Goal: Obtain resource: Obtain resource

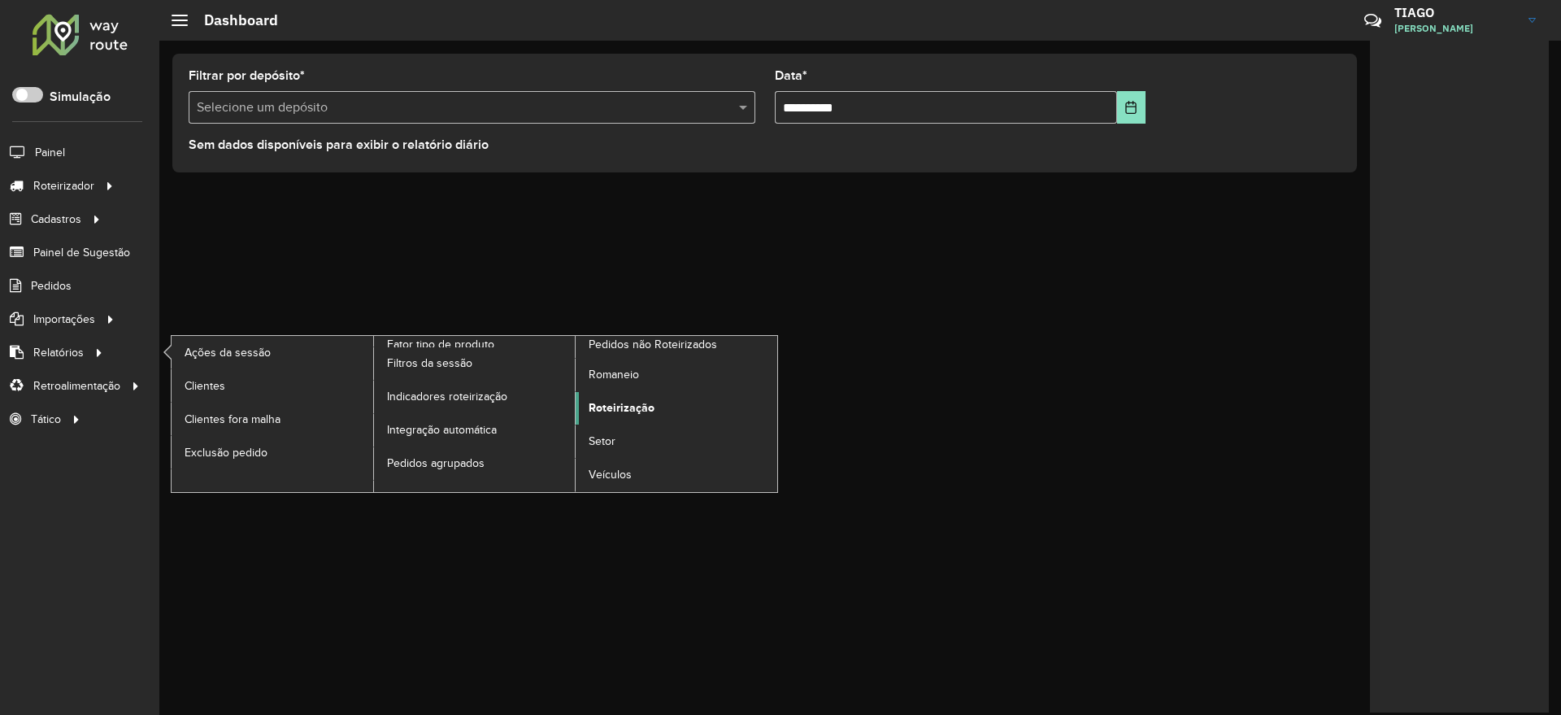
click at [649, 411] on span "Roteirização" at bounding box center [622, 407] width 66 height 17
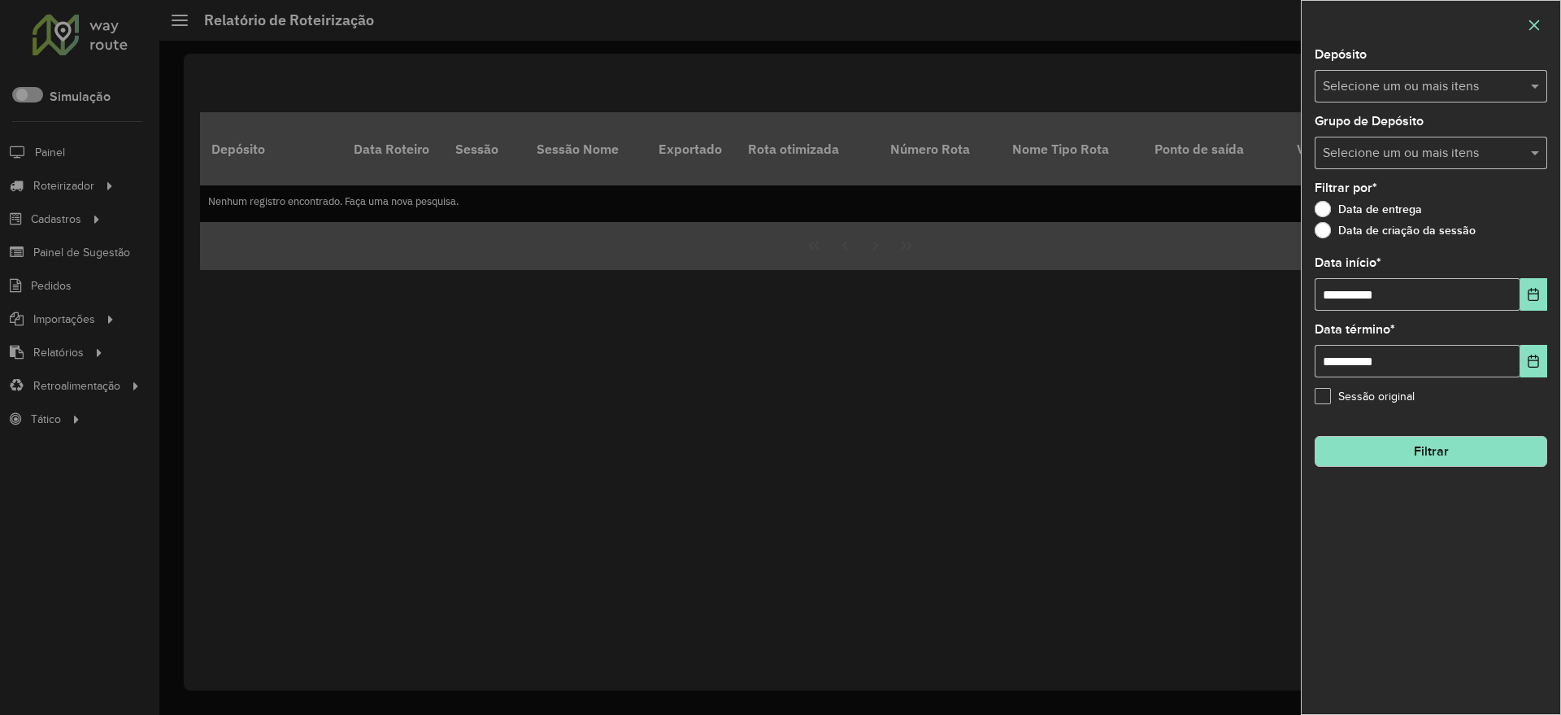
click at [1532, 26] on icon "button" at bounding box center [1534, 25] width 11 height 11
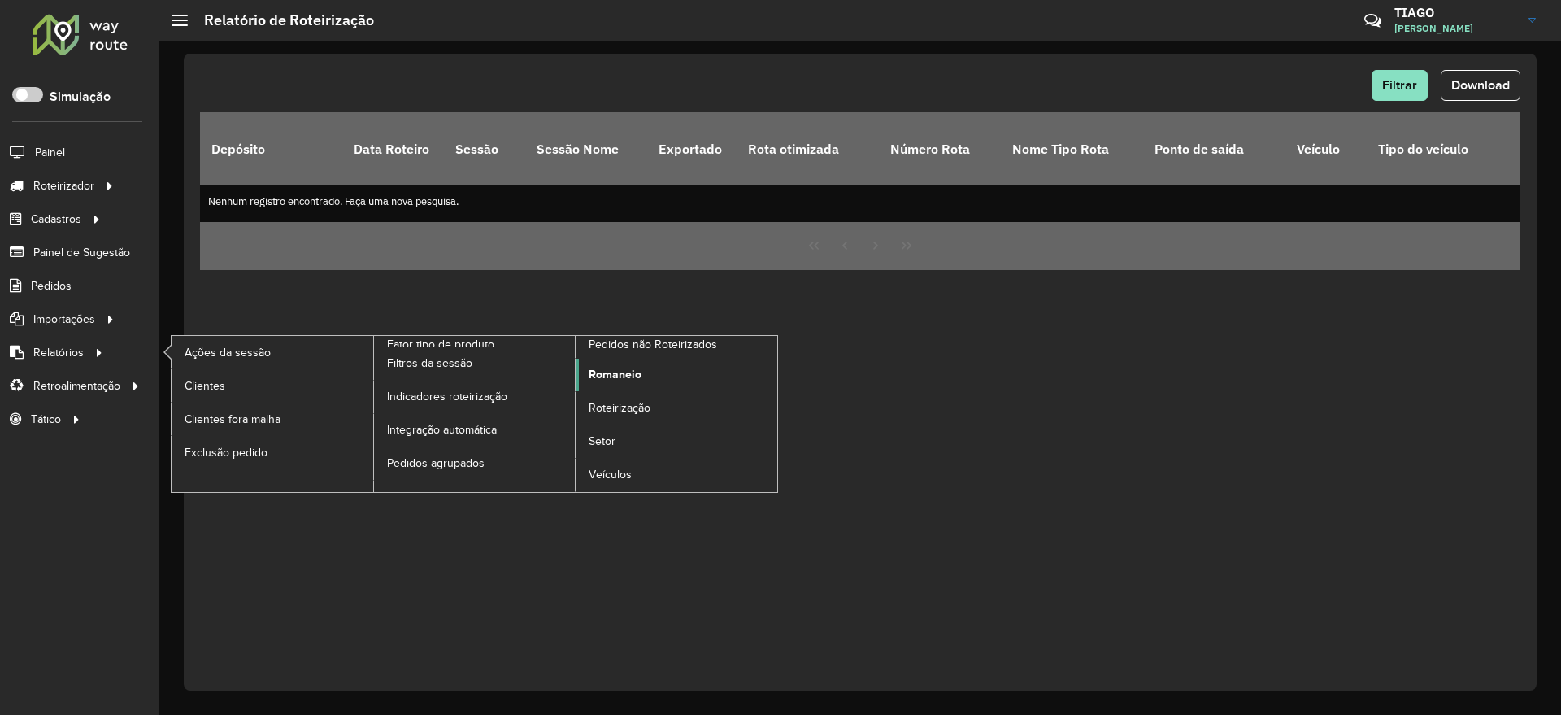
click at [600, 372] on span "Romaneio" at bounding box center [615, 374] width 53 height 17
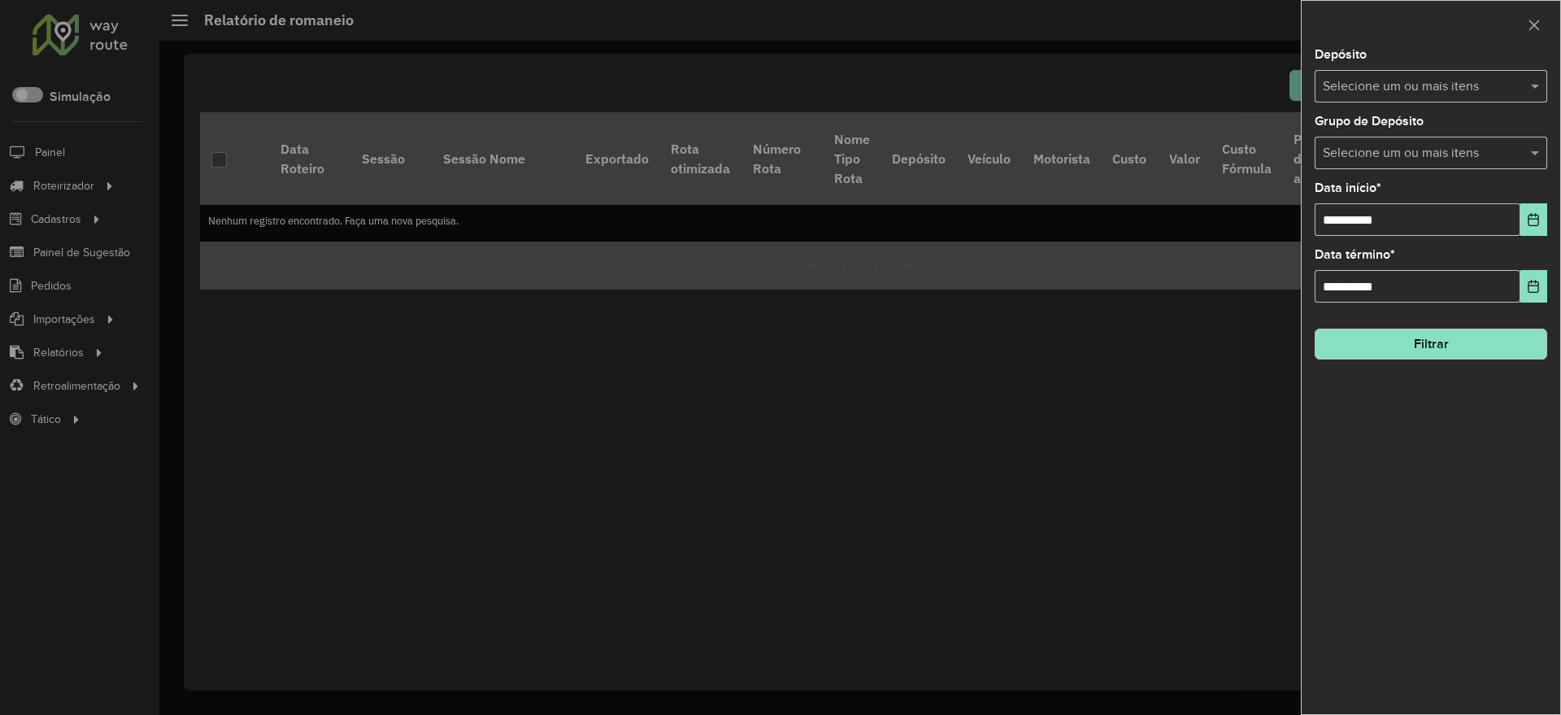
click at [1411, 89] on input "text" at bounding box center [1423, 87] width 208 height 20
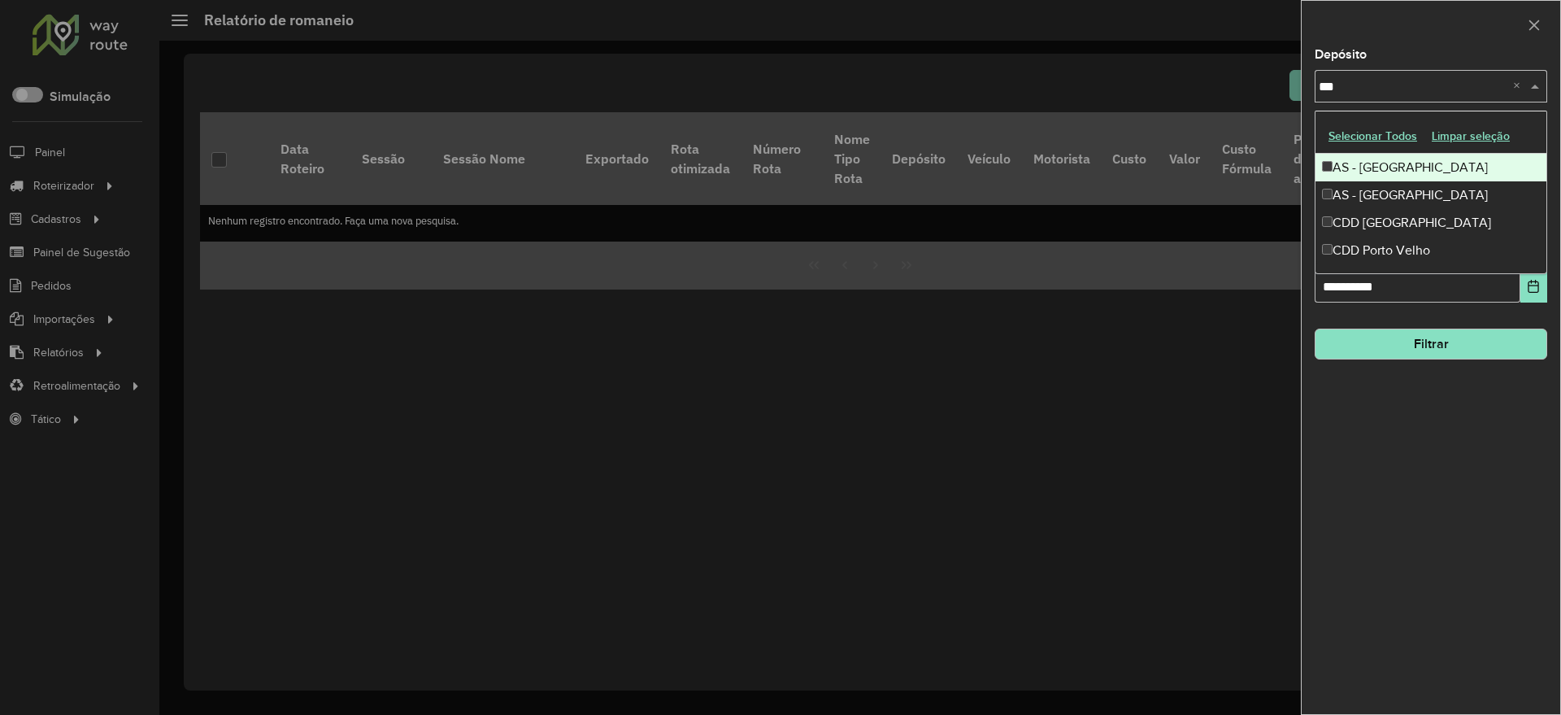
type input "****"
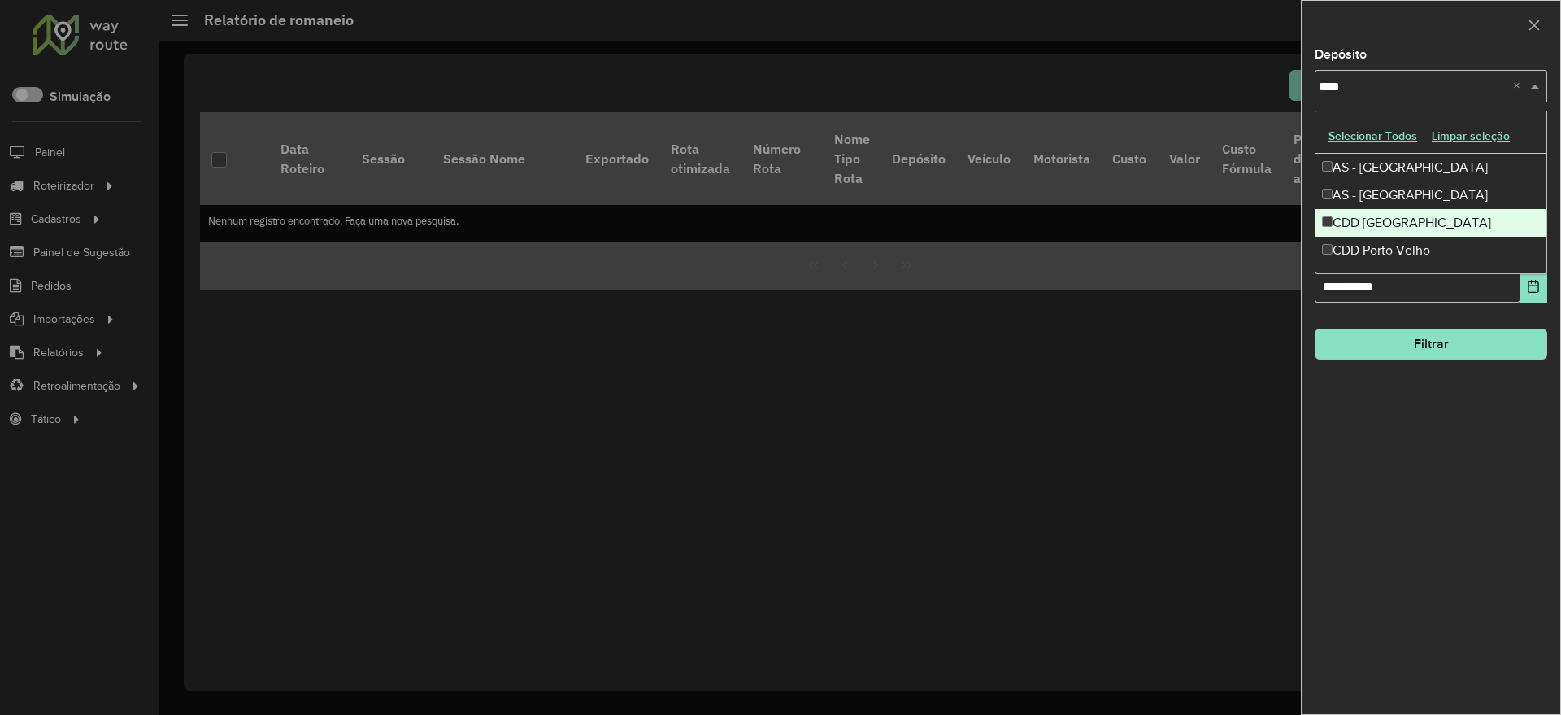
click at [1394, 229] on div "CDD [GEOGRAPHIC_DATA]" at bounding box center [1430, 223] width 231 height 28
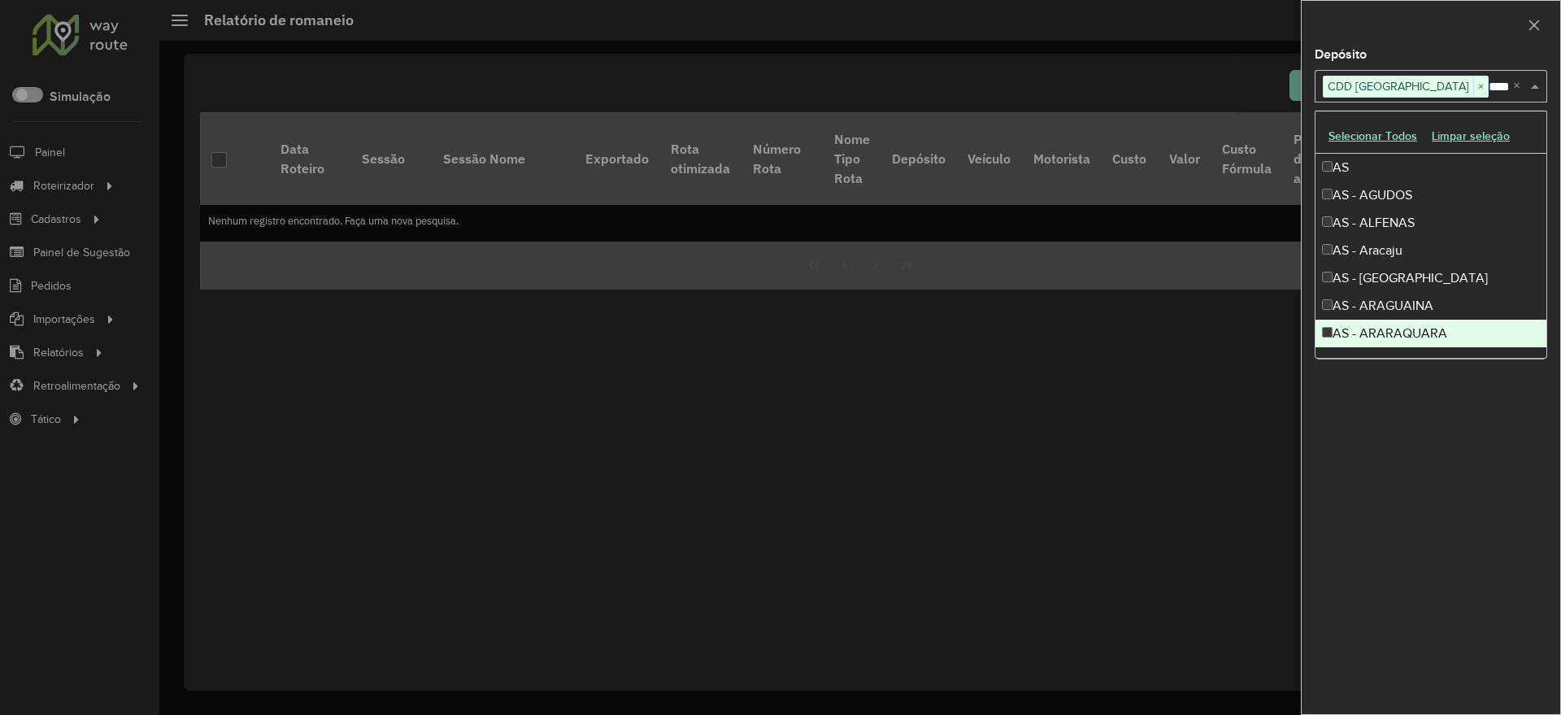
click at [1430, 533] on div "**********" at bounding box center [1431, 381] width 259 height 665
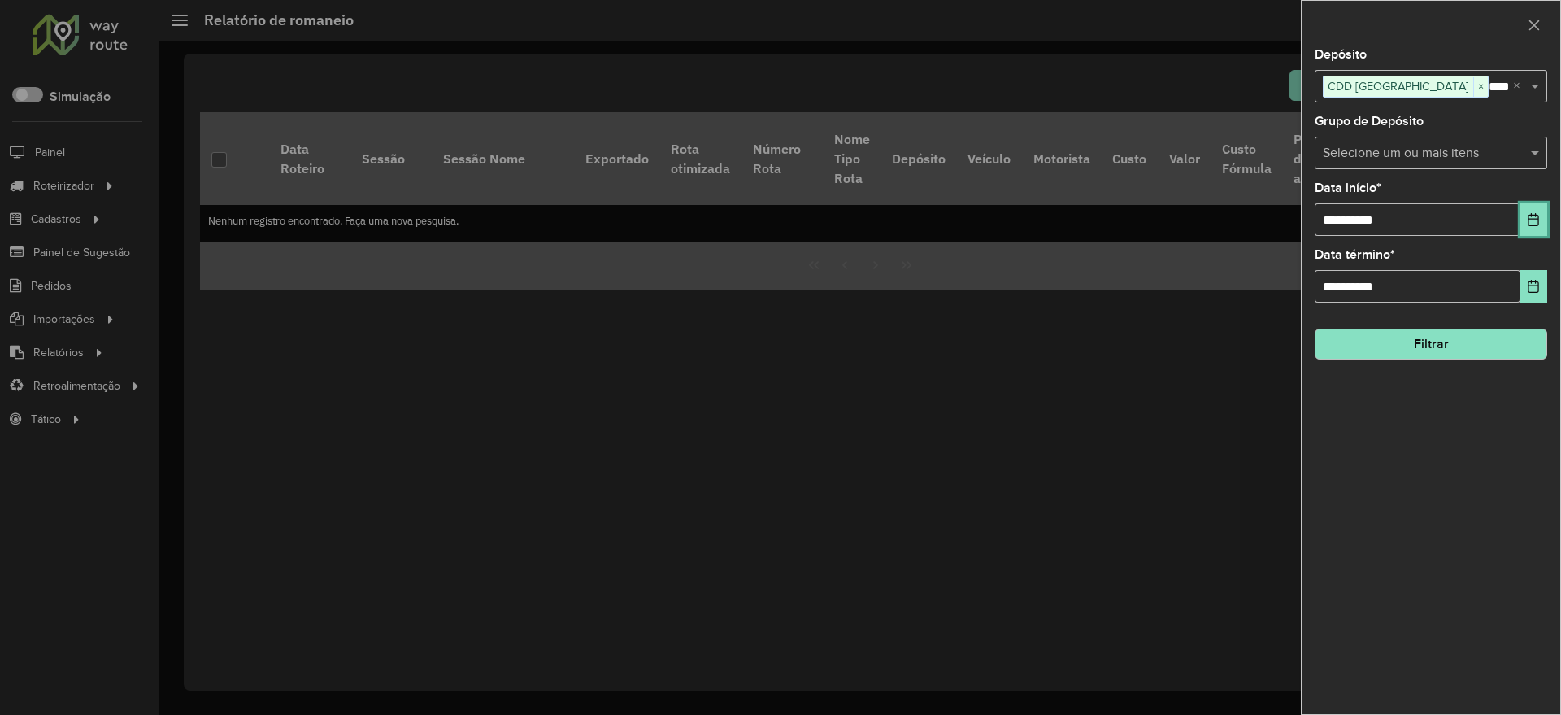
click at [1524, 221] on button "Choose Date" at bounding box center [1533, 219] width 27 height 33
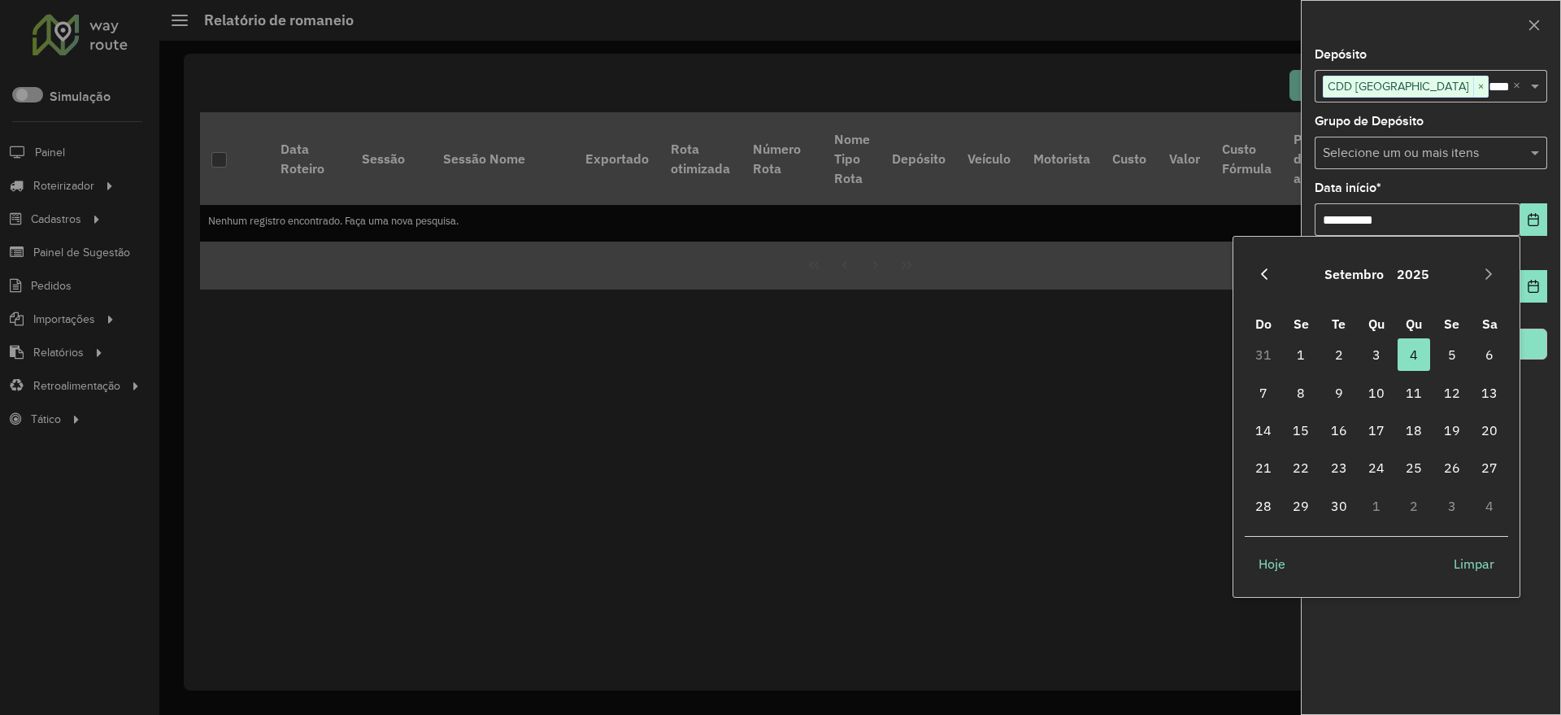
click at [1261, 276] on icon "Previous Month" at bounding box center [1264, 273] width 13 height 13
click at [1448, 359] on span "1" at bounding box center [1452, 354] width 33 height 33
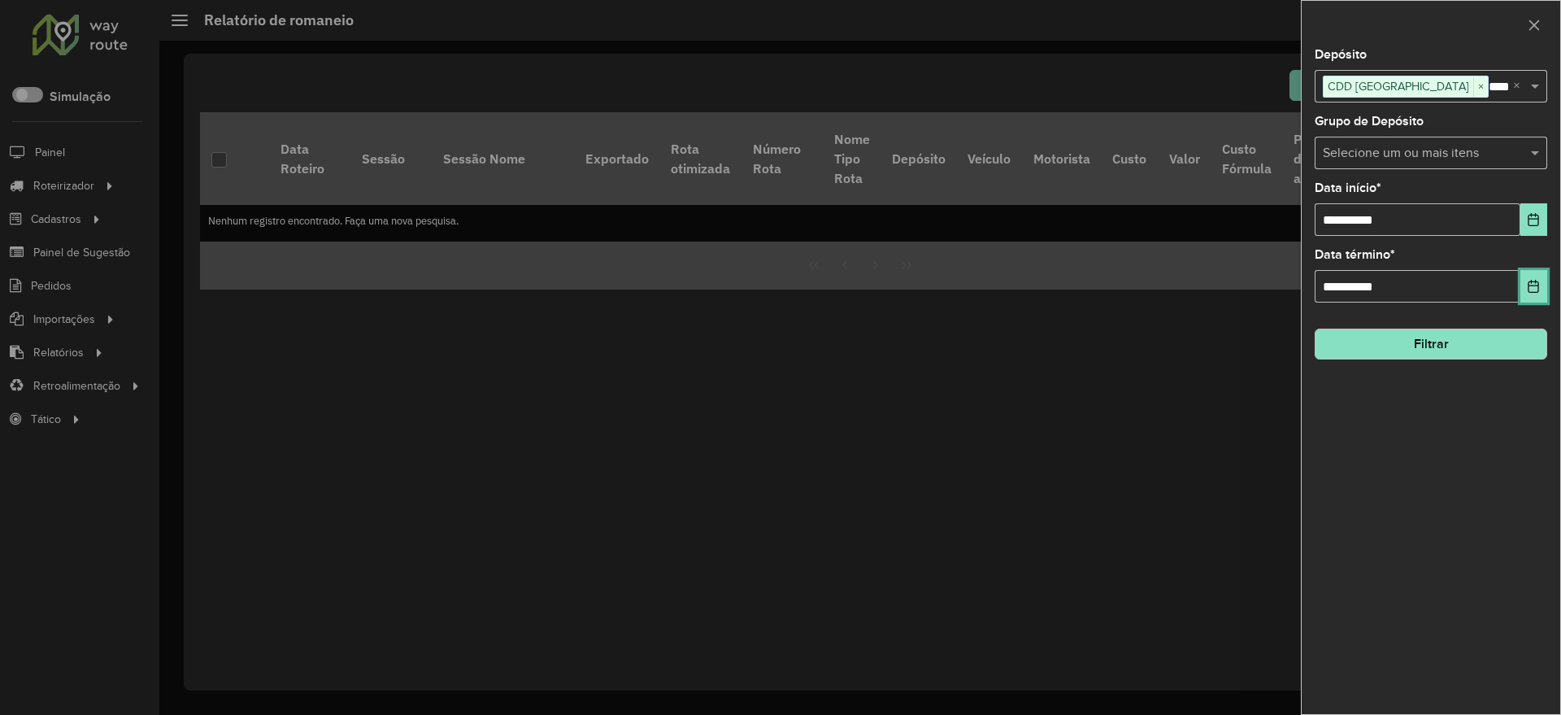
click at [1529, 295] on button "Choose Date" at bounding box center [1533, 286] width 27 height 33
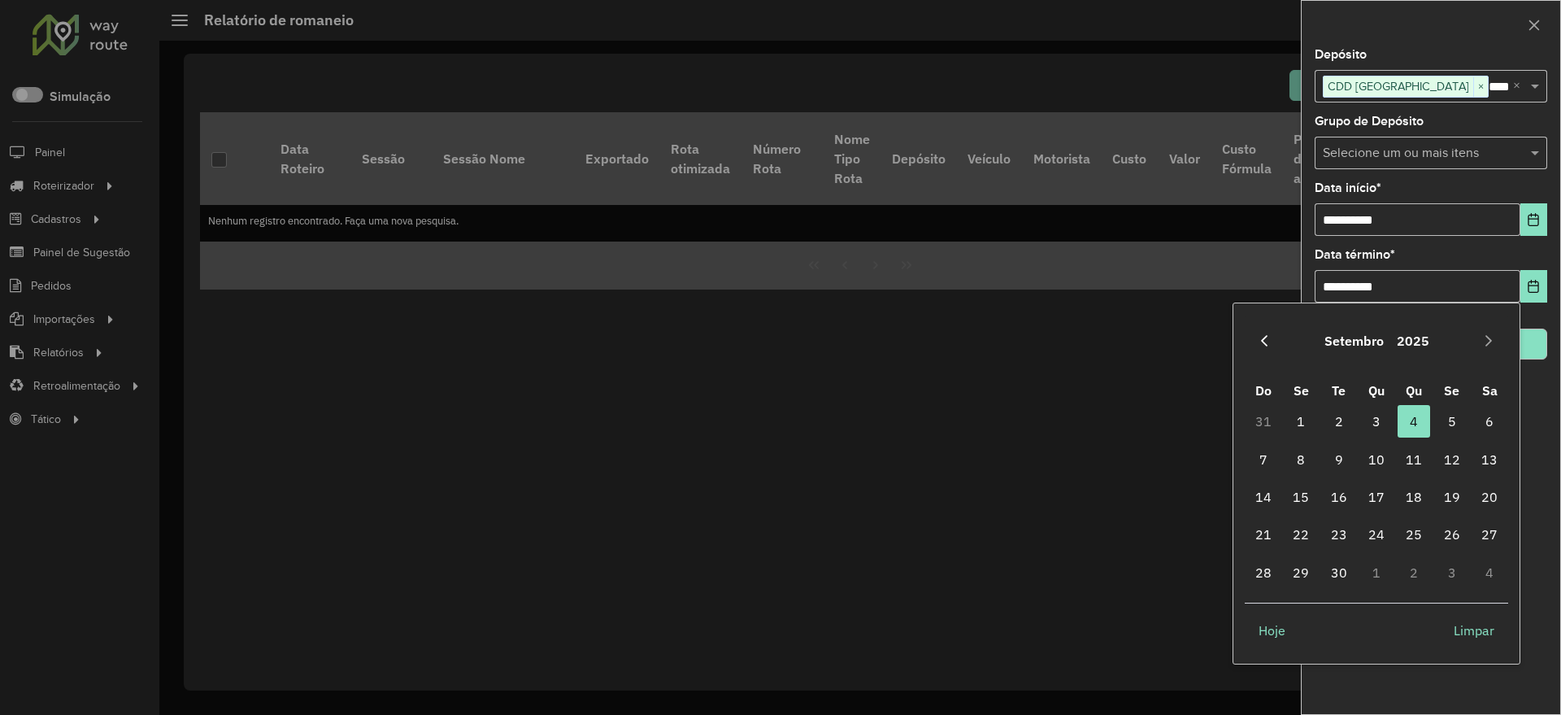
click at [1266, 342] on icon "Previous Month" at bounding box center [1264, 340] width 13 height 13
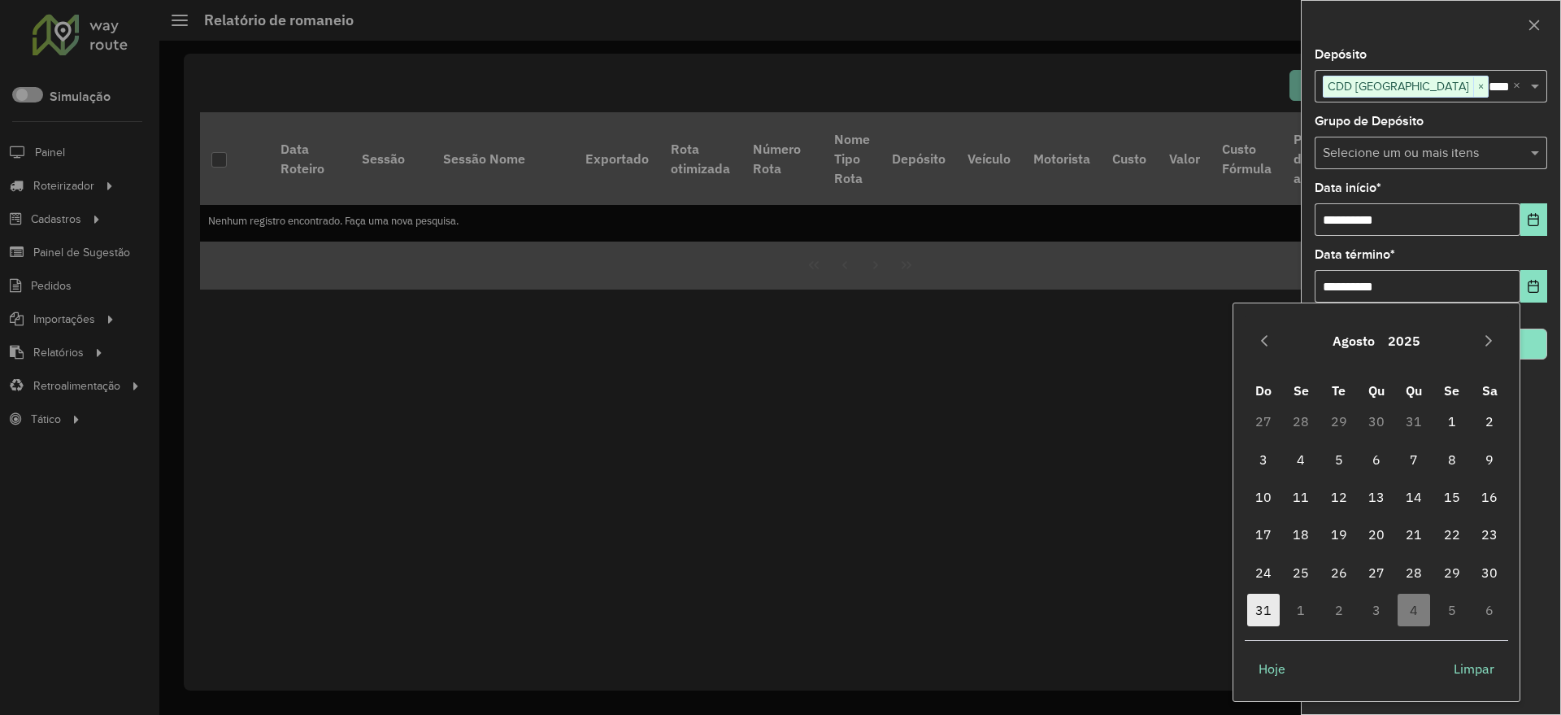
click at [1266, 609] on span "31" at bounding box center [1263, 609] width 33 height 33
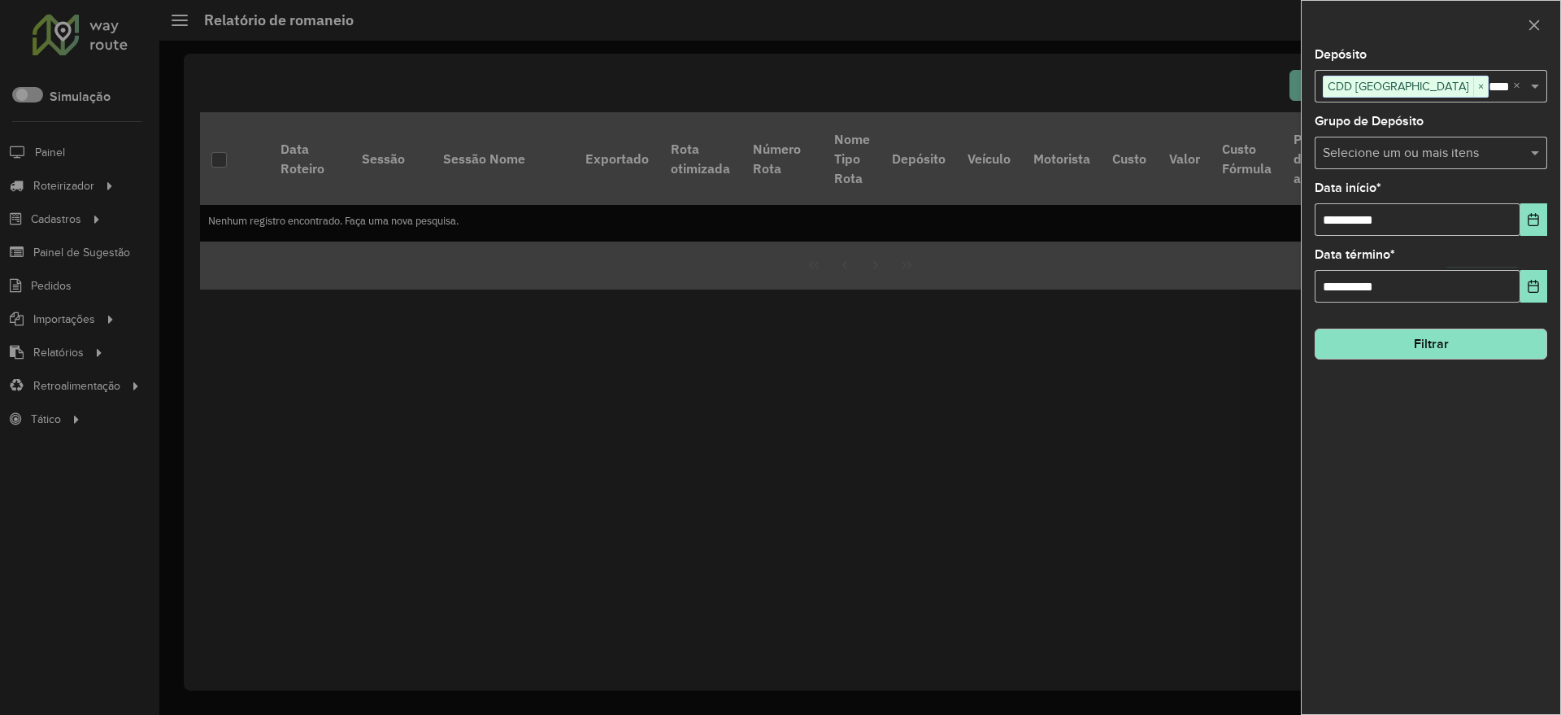
click at [1442, 346] on button "Filtrar" at bounding box center [1431, 343] width 233 height 31
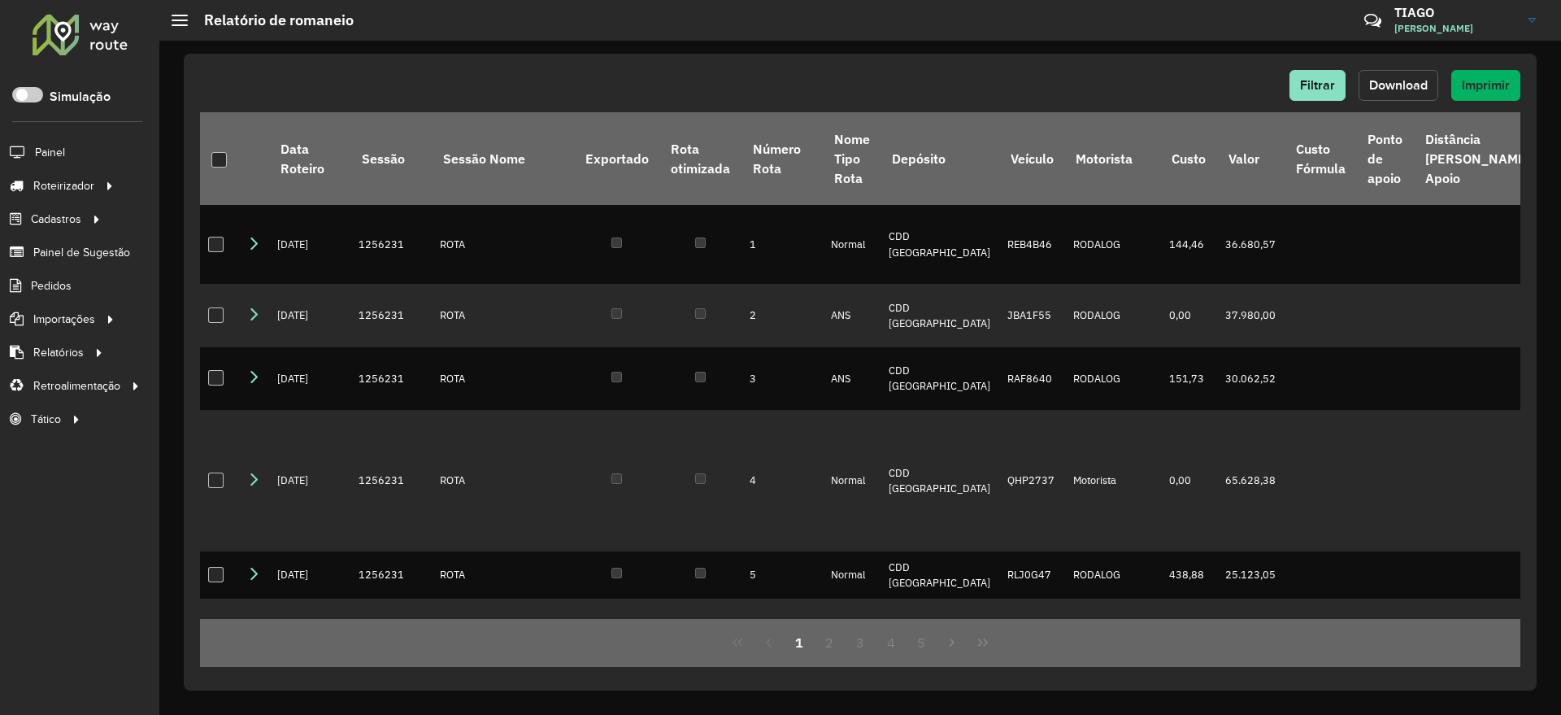
click at [1414, 81] on span "Download" at bounding box center [1398, 85] width 59 height 14
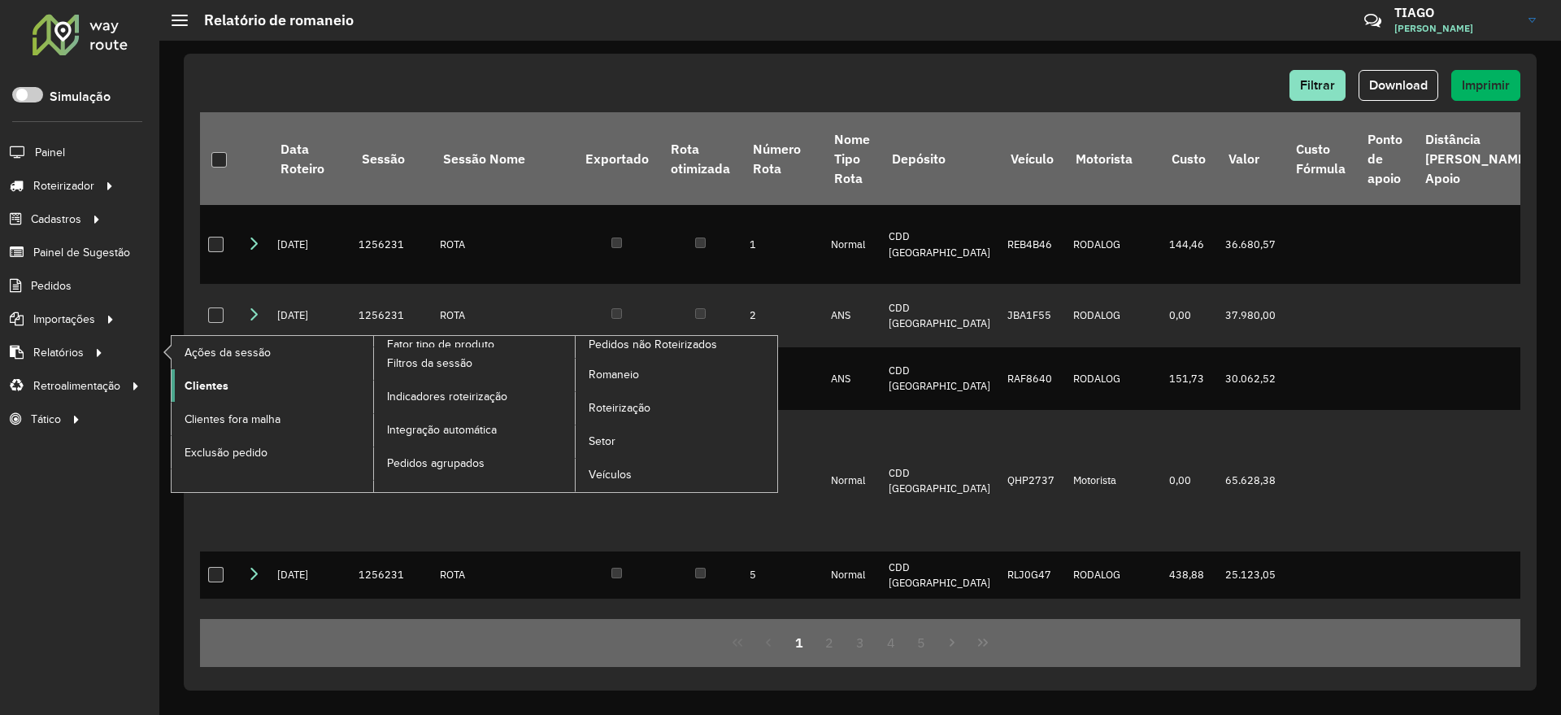
click at [207, 380] on span "Clientes" at bounding box center [207, 385] width 44 height 17
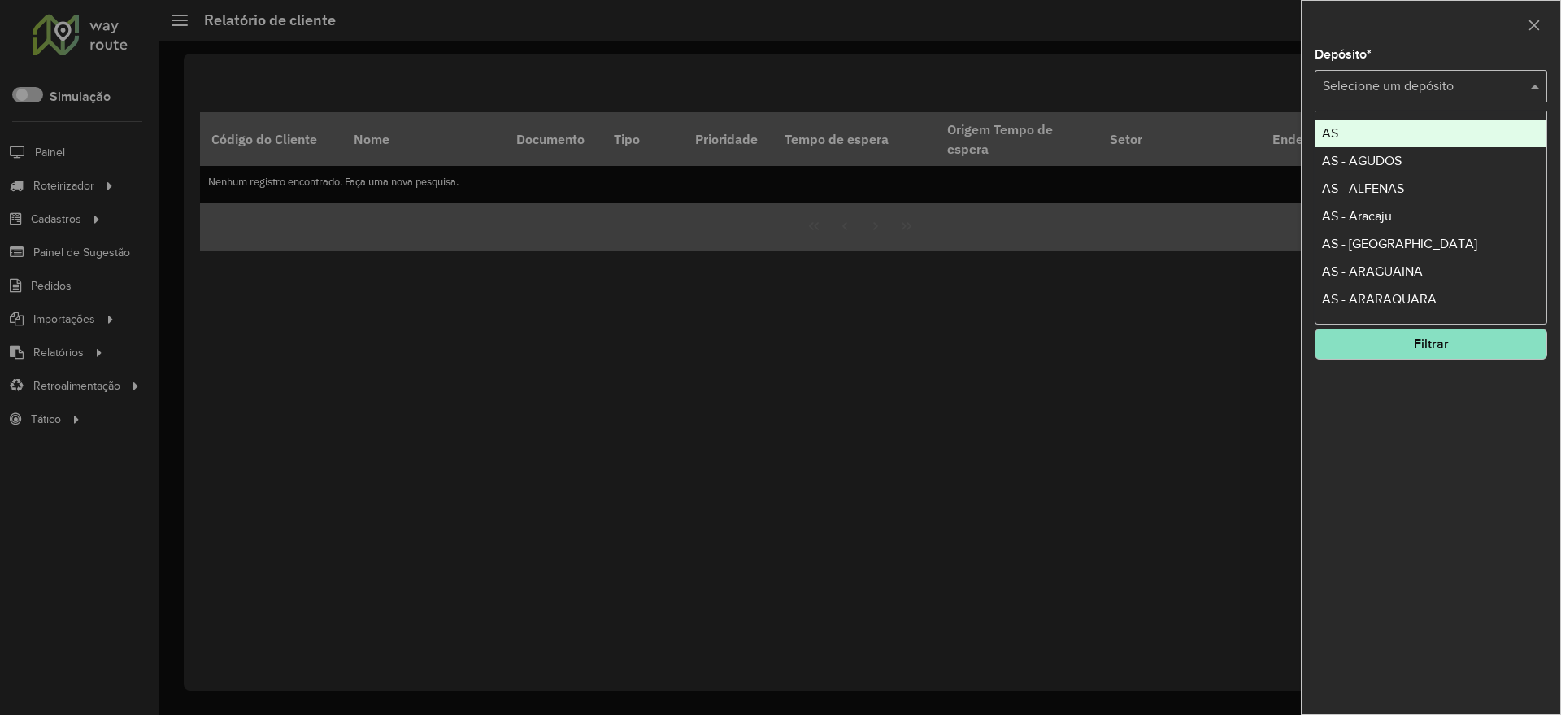
click at [1380, 80] on input "text" at bounding box center [1415, 87] width 184 height 20
type input "***"
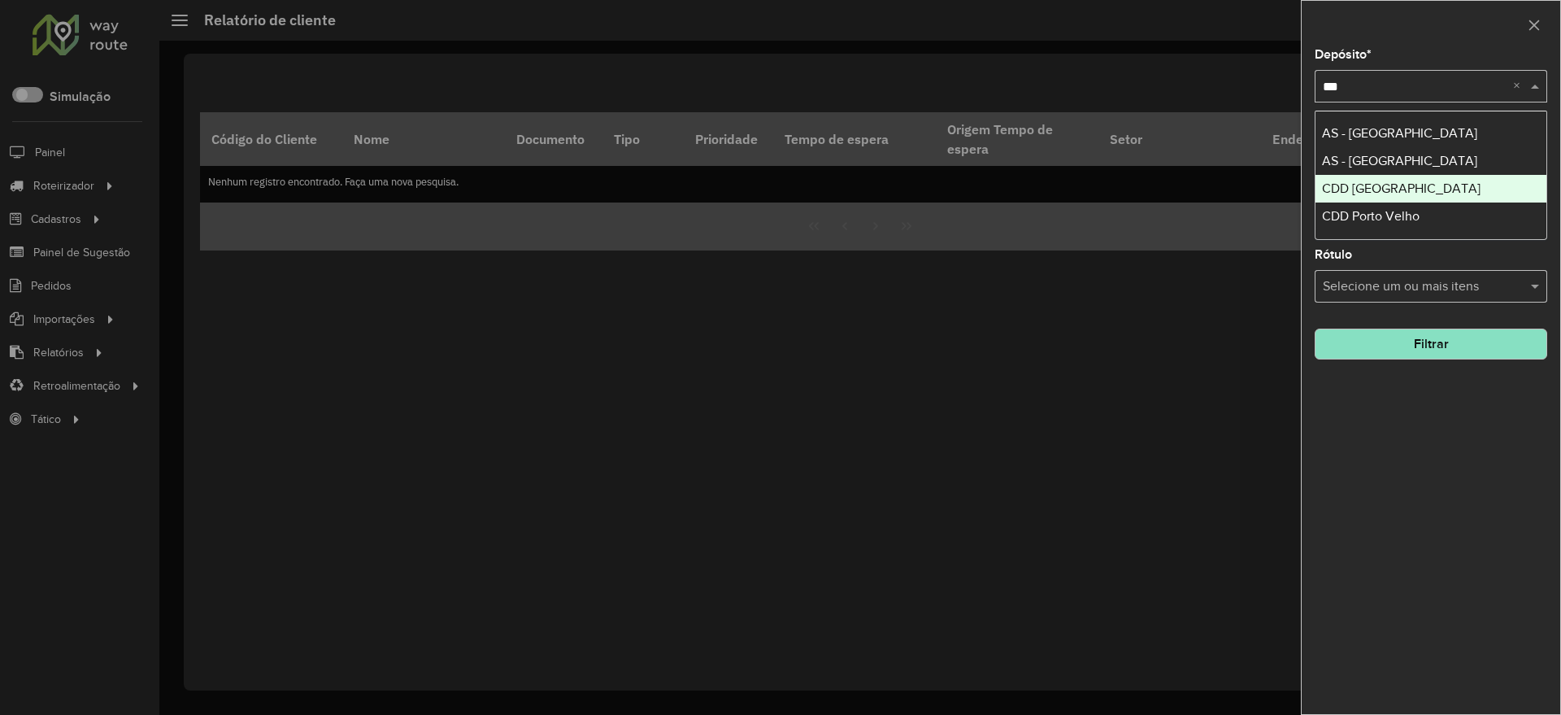
click at [1335, 187] on span "CDD [GEOGRAPHIC_DATA]" at bounding box center [1401, 188] width 159 height 14
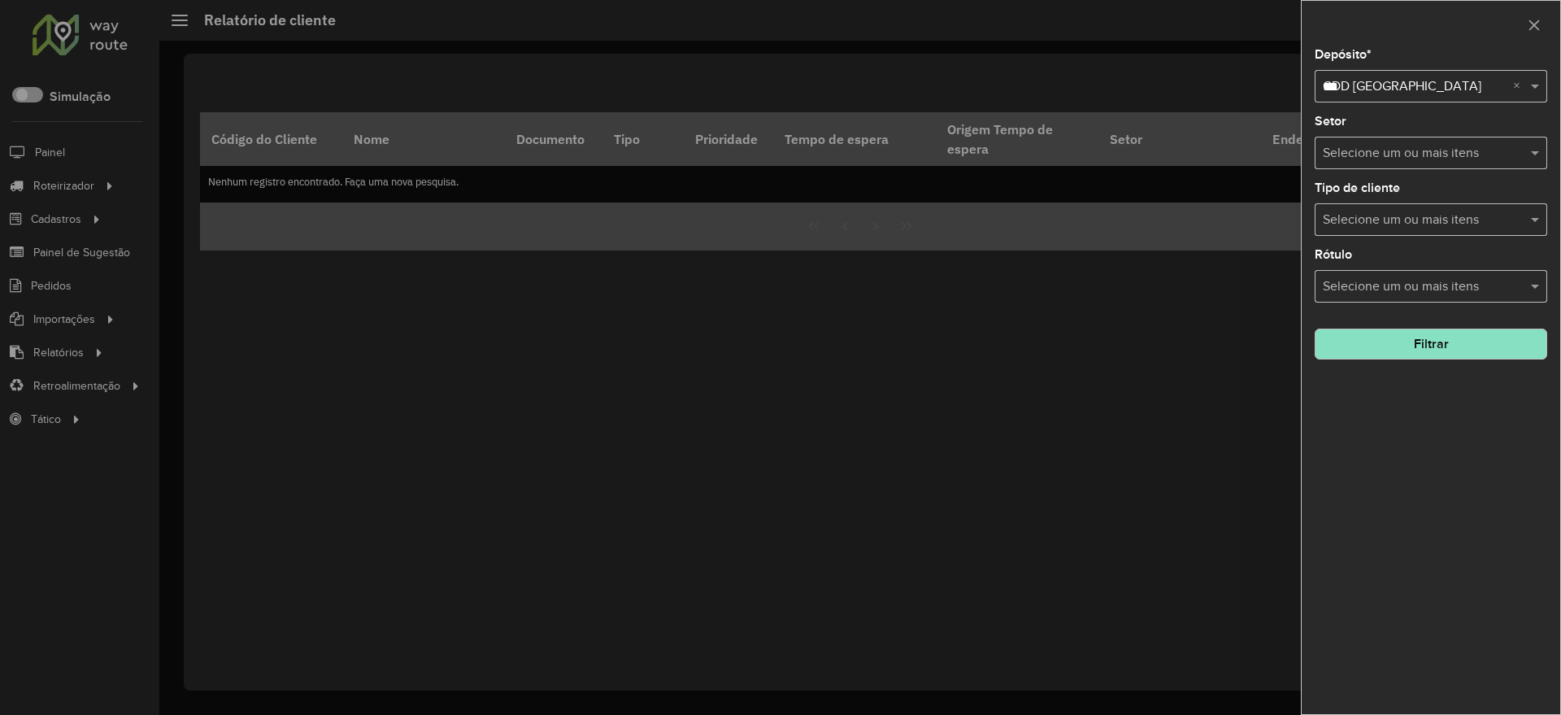
click at [1395, 398] on div "Depósito * Selecione um depósito × CDD [GEOGRAPHIC_DATA] *** × Setor Selecione …" at bounding box center [1431, 381] width 259 height 665
click at [1429, 346] on button "Filtrar" at bounding box center [1431, 343] width 233 height 31
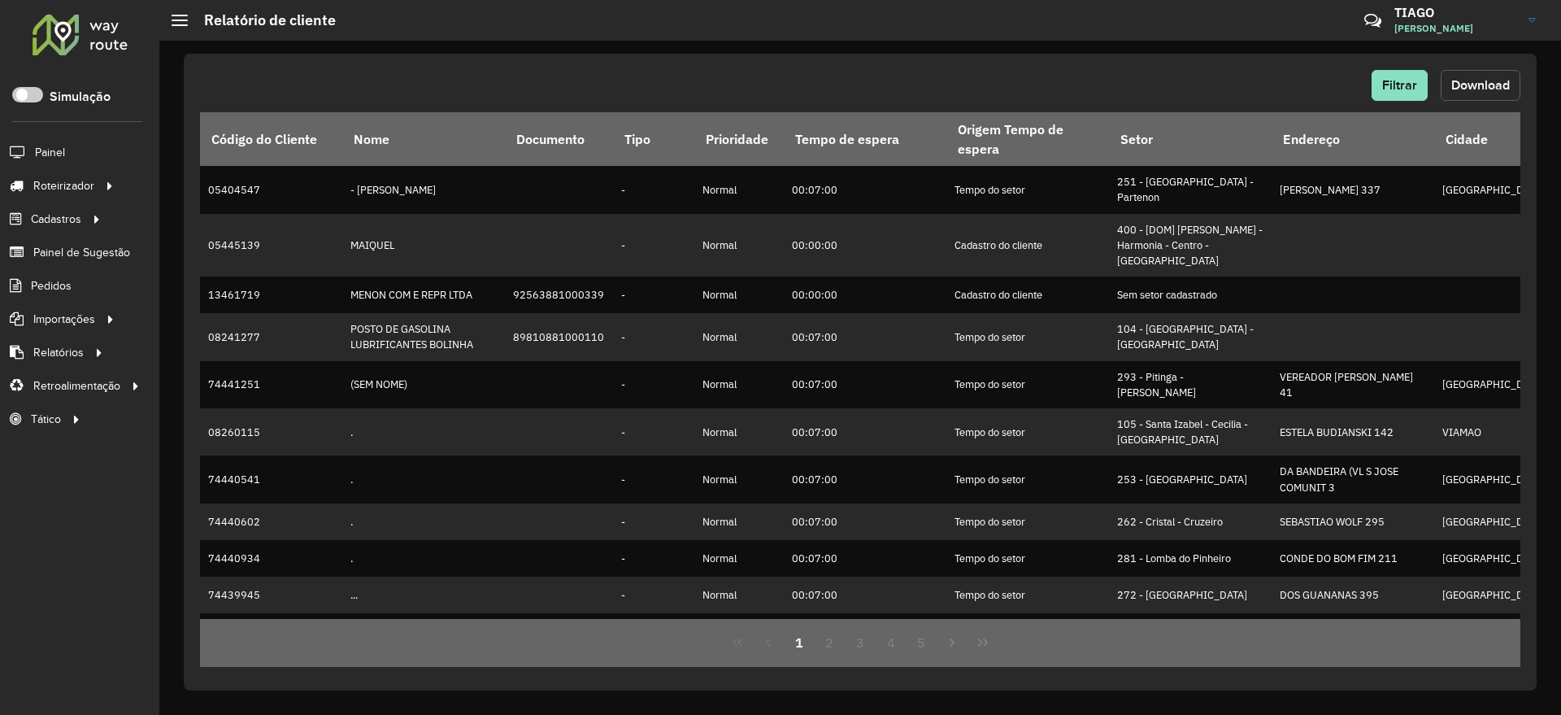
click at [1492, 88] on span "Download" at bounding box center [1480, 85] width 59 height 14
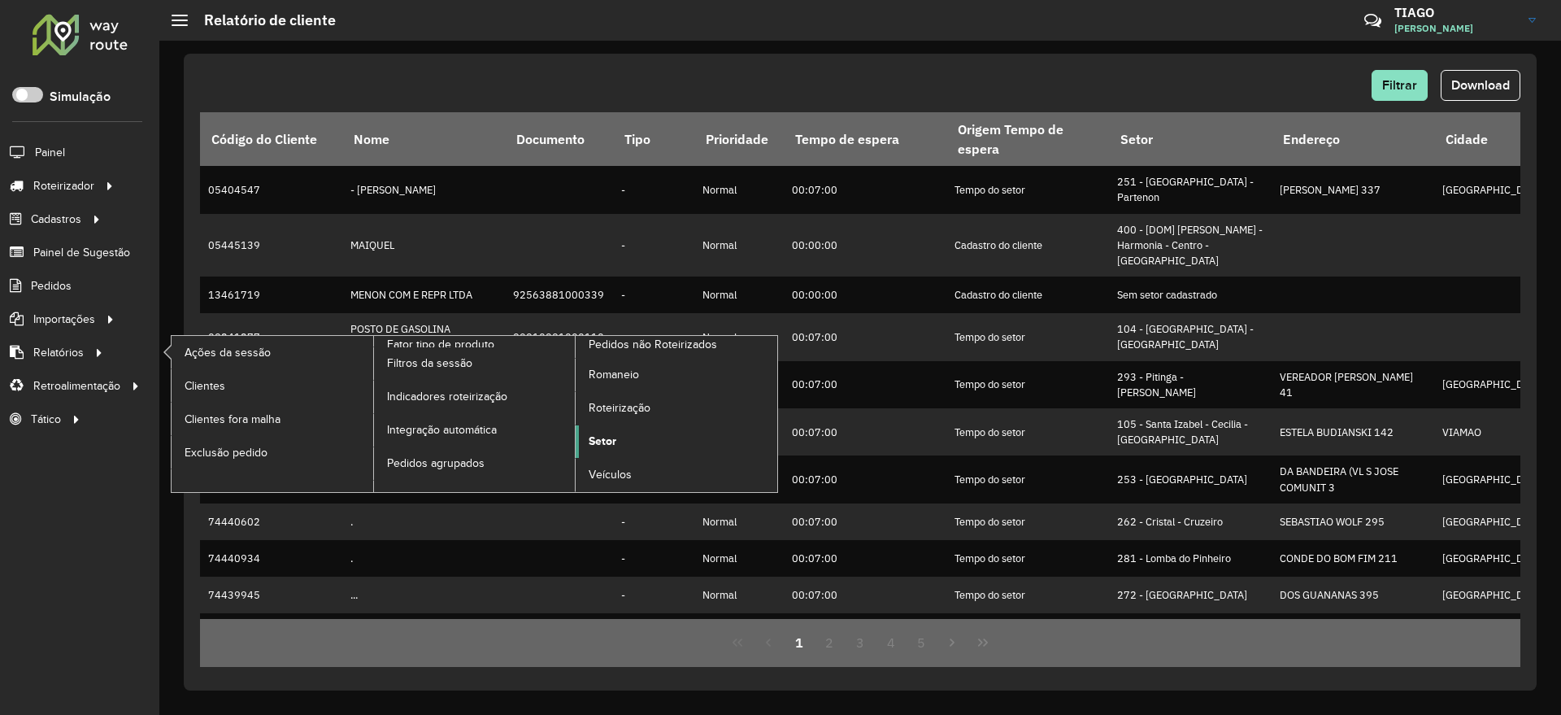
click at [609, 444] on span "Setor" at bounding box center [603, 441] width 28 height 17
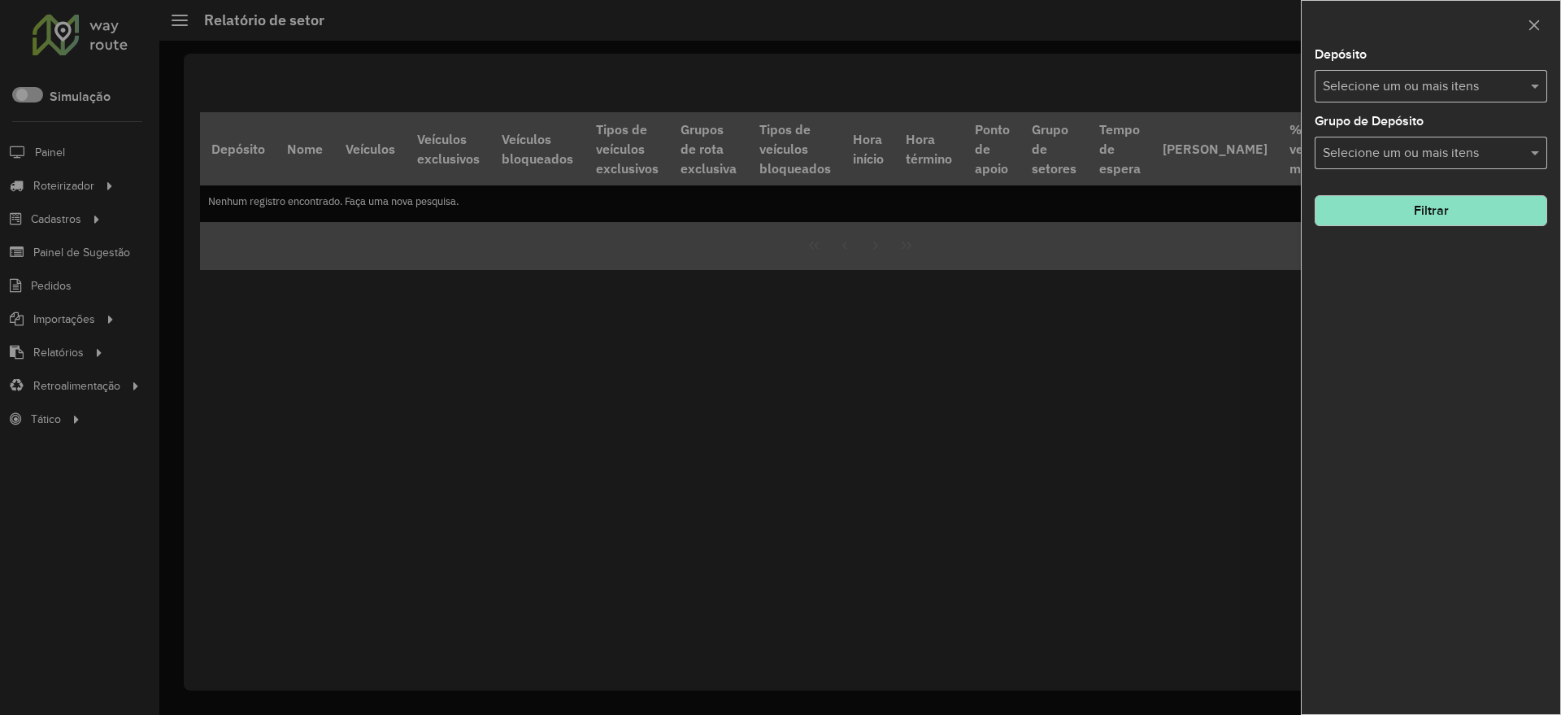
click at [1358, 80] on input "text" at bounding box center [1423, 87] width 208 height 20
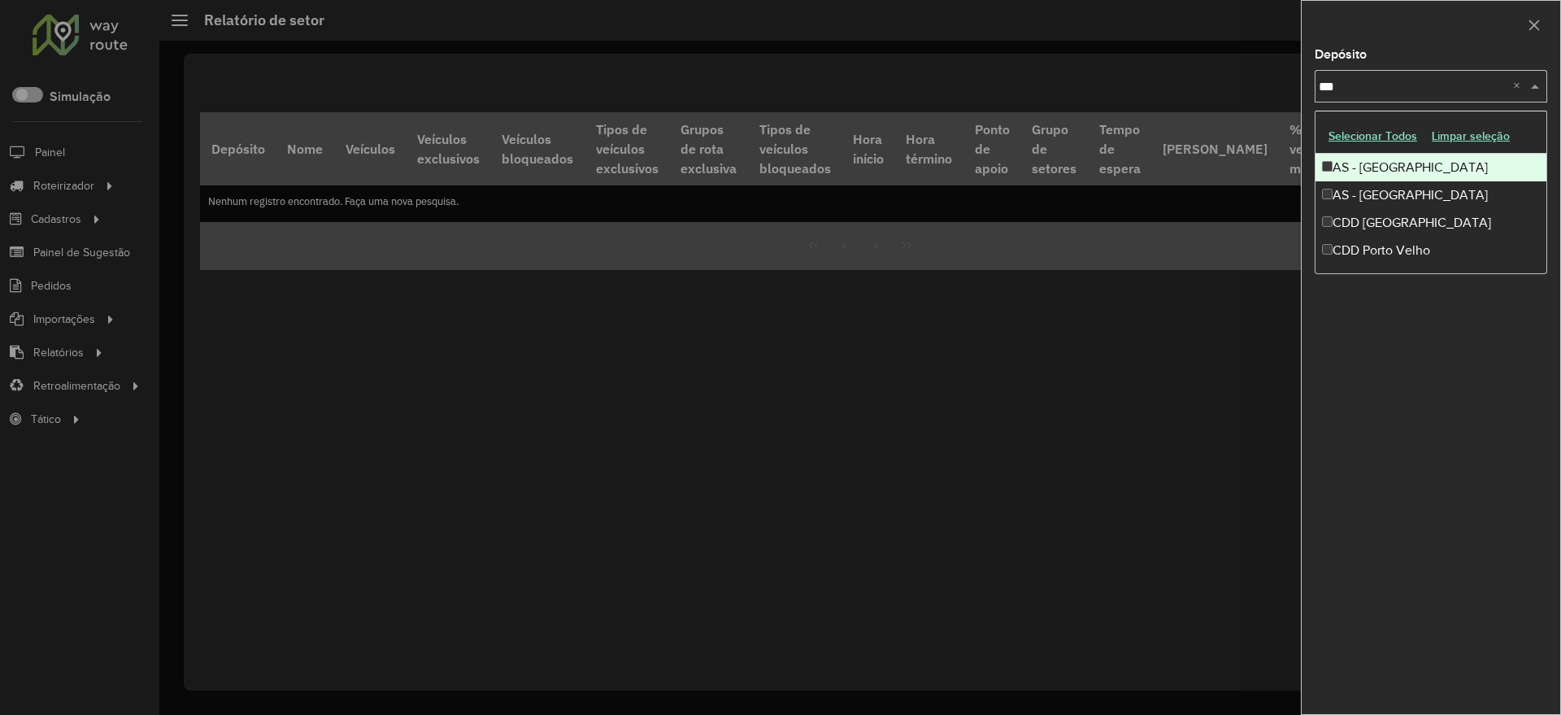
type input "****"
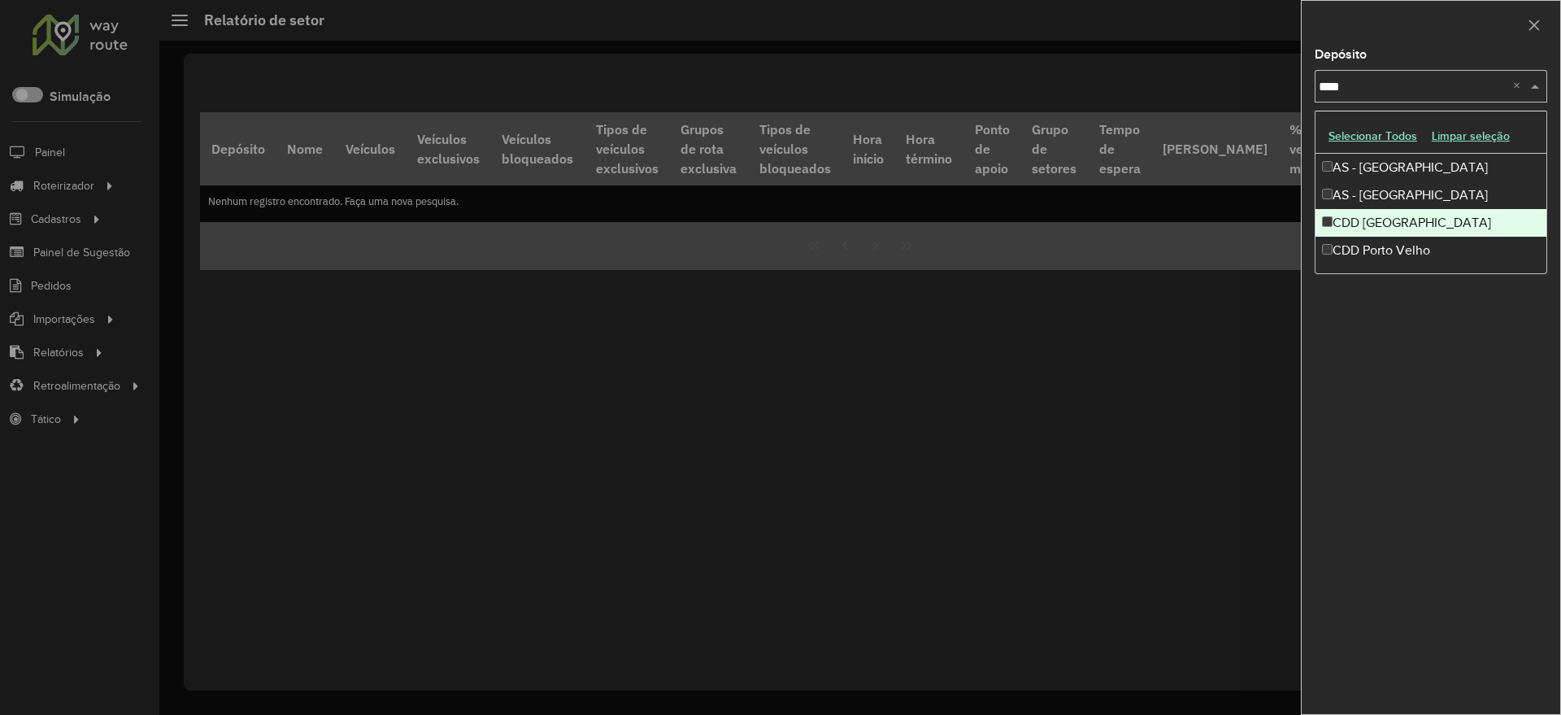
click at [1365, 224] on div "CDD [GEOGRAPHIC_DATA]" at bounding box center [1430, 223] width 231 height 28
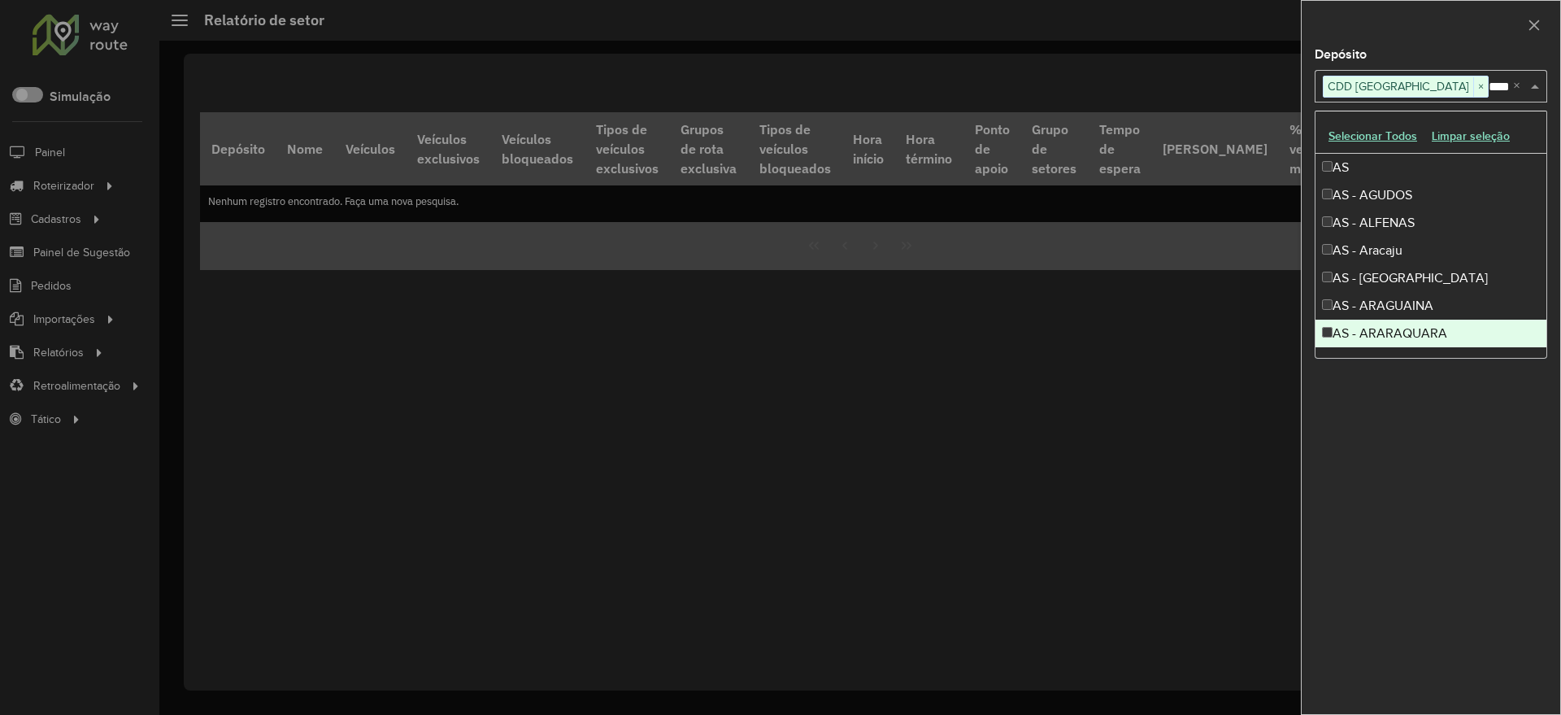
click at [1393, 446] on div "Depósito Selecione um ou mais itens CDD Porto Alegre × **** × Grupo de Depósito…" at bounding box center [1431, 381] width 259 height 665
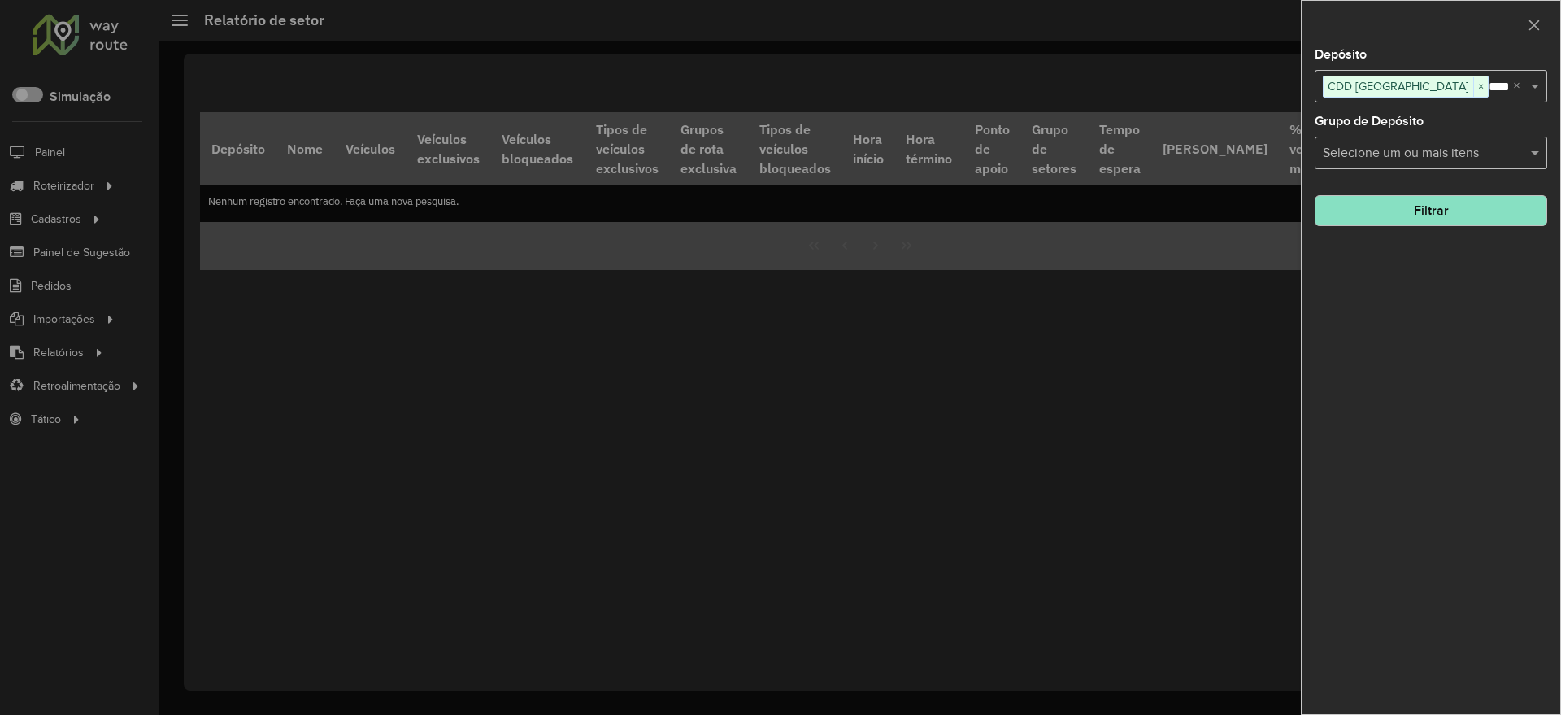
click at [1425, 216] on button "Filtrar" at bounding box center [1431, 210] width 233 height 31
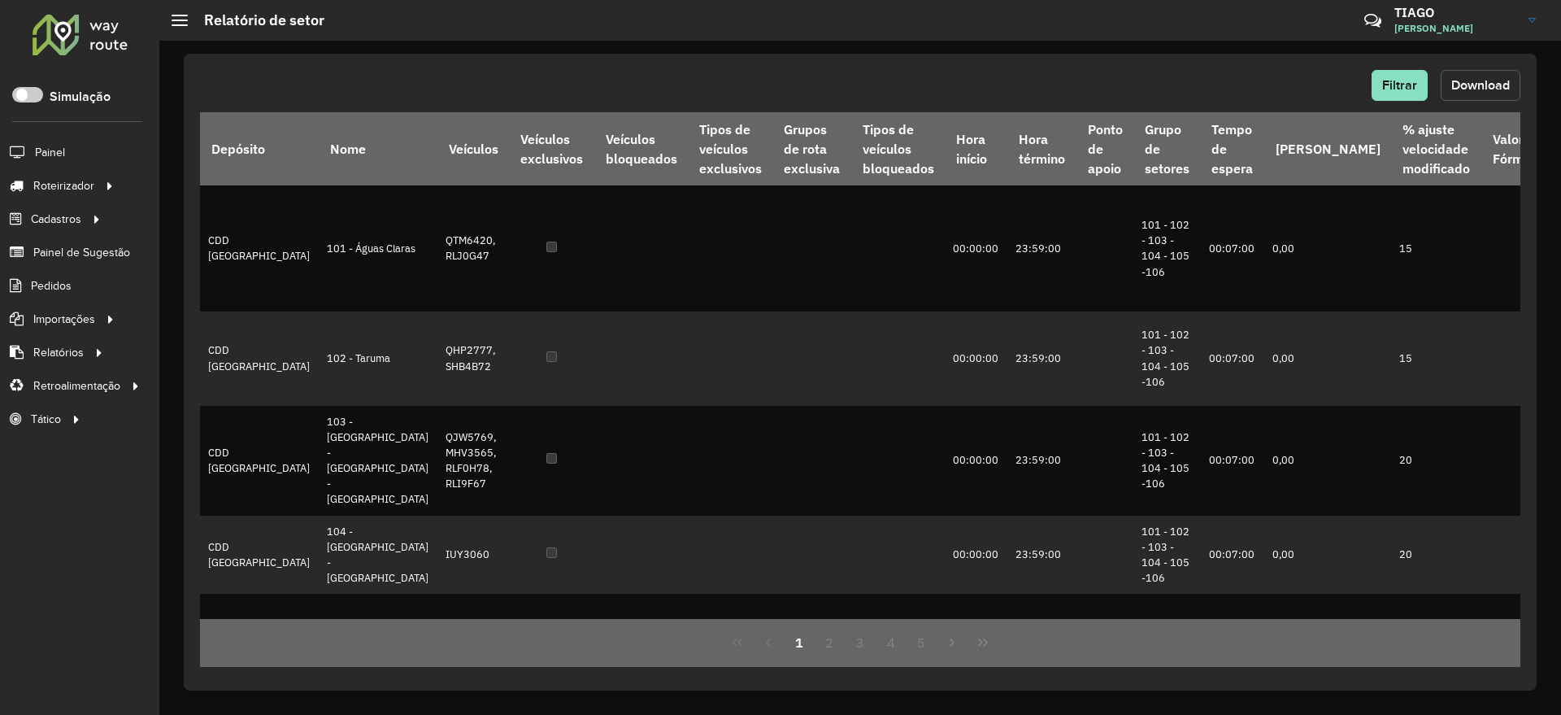
click at [1486, 84] on span "Download" at bounding box center [1480, 85] width 59 height 14
click at [230, 420] on span "Driving time" at bounding box center [217, 419] width 64 height 17
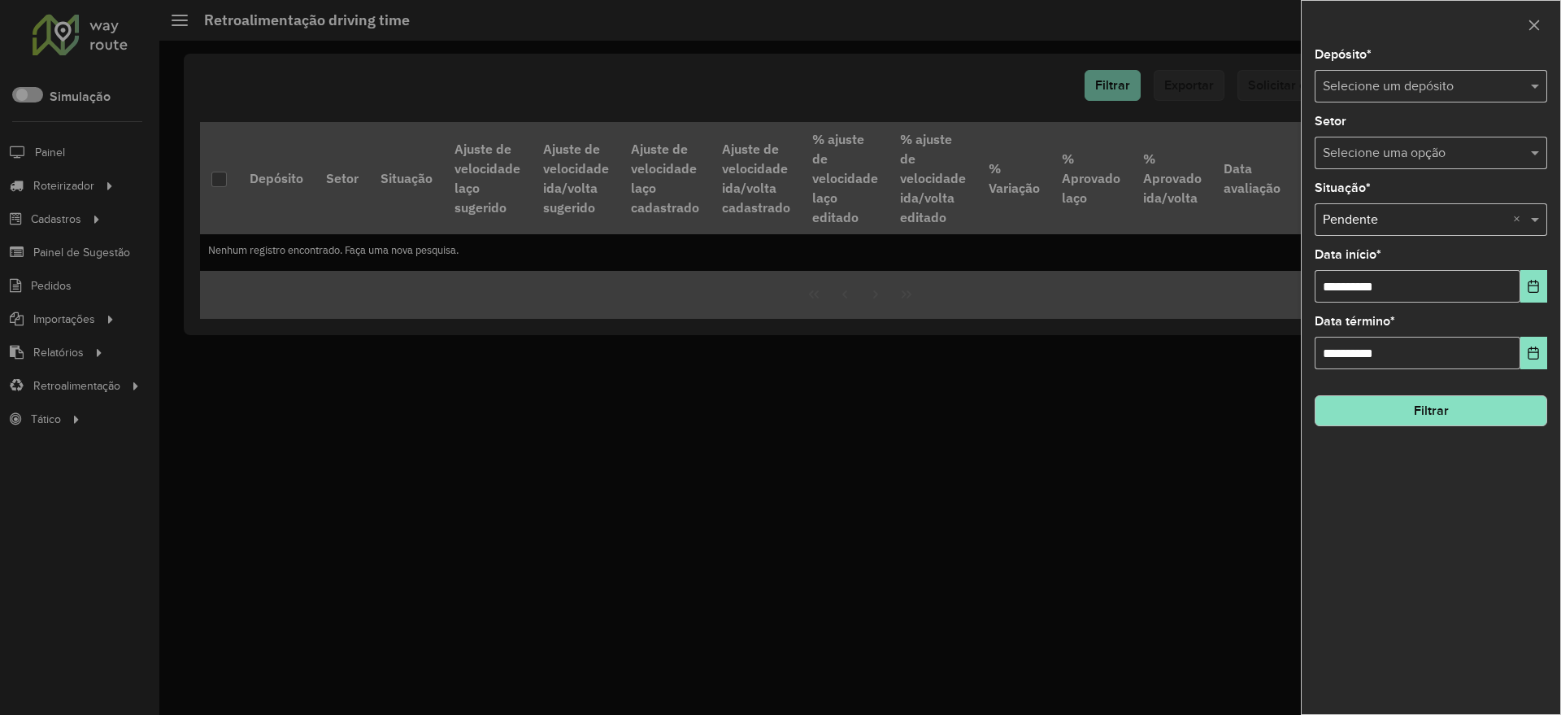
click at [1418, 91] on input "text" at bounding box center [1415, 87] width 184 height 20
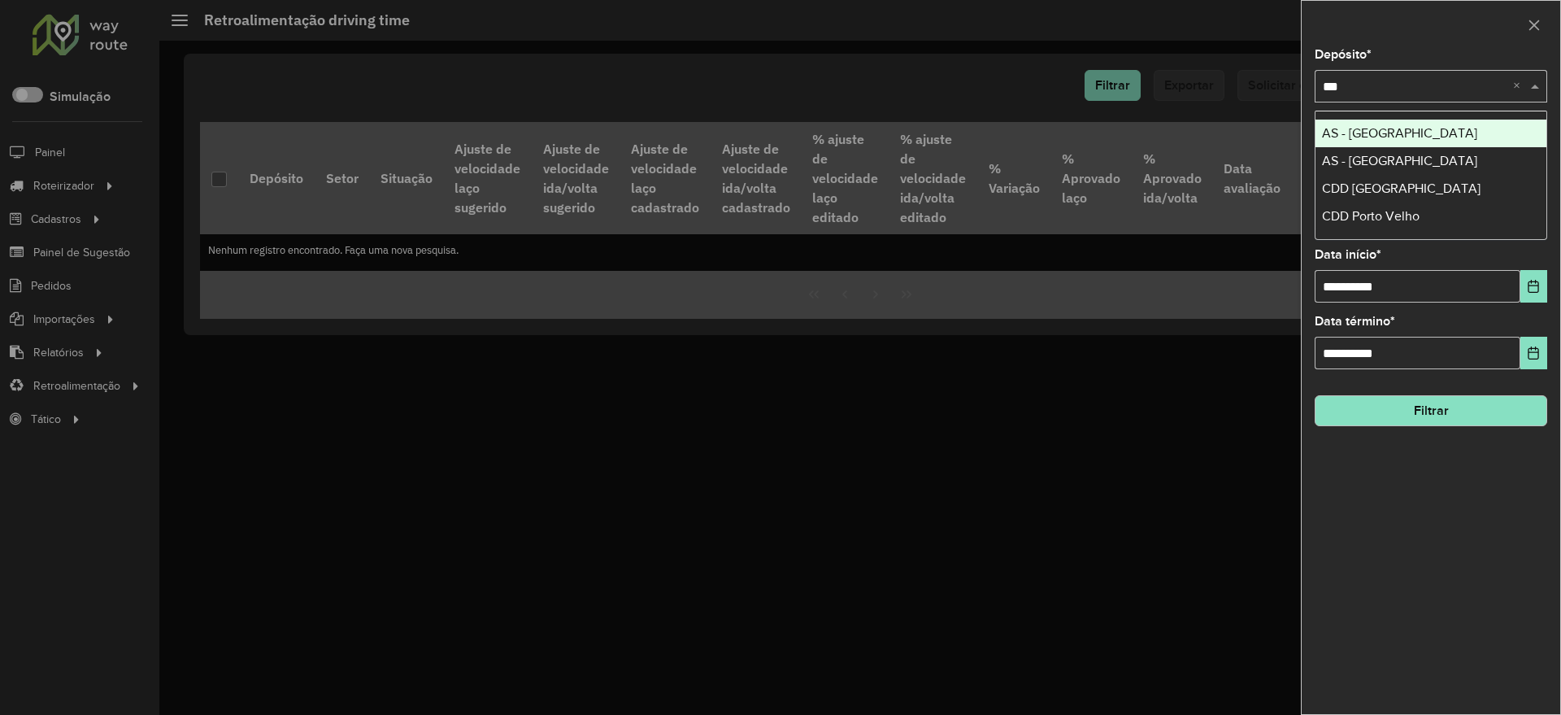
type input "****"
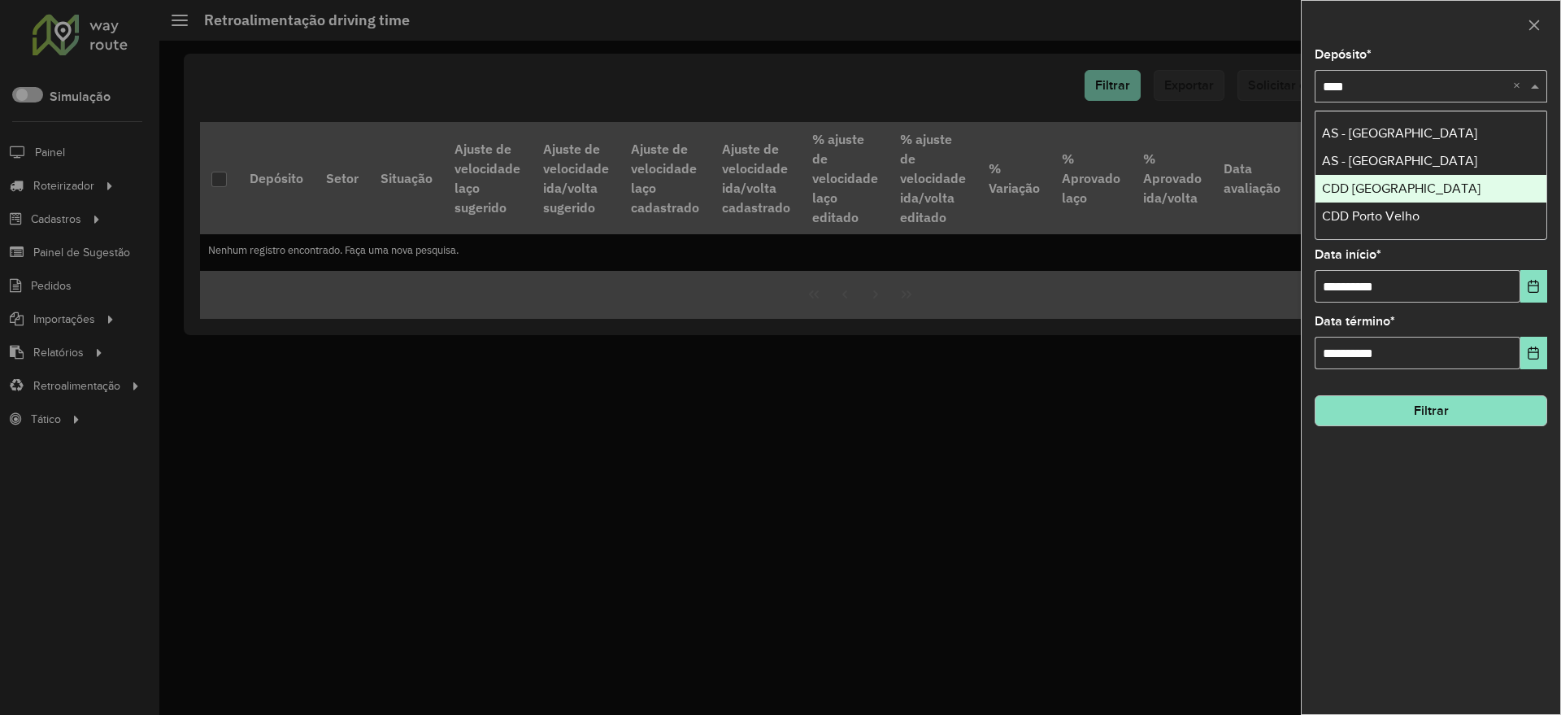
click at [1411, 192] on span "CDD [GEOGRAPHIC_DATA]" at bounding box center [1401, 188] width 159 height 14
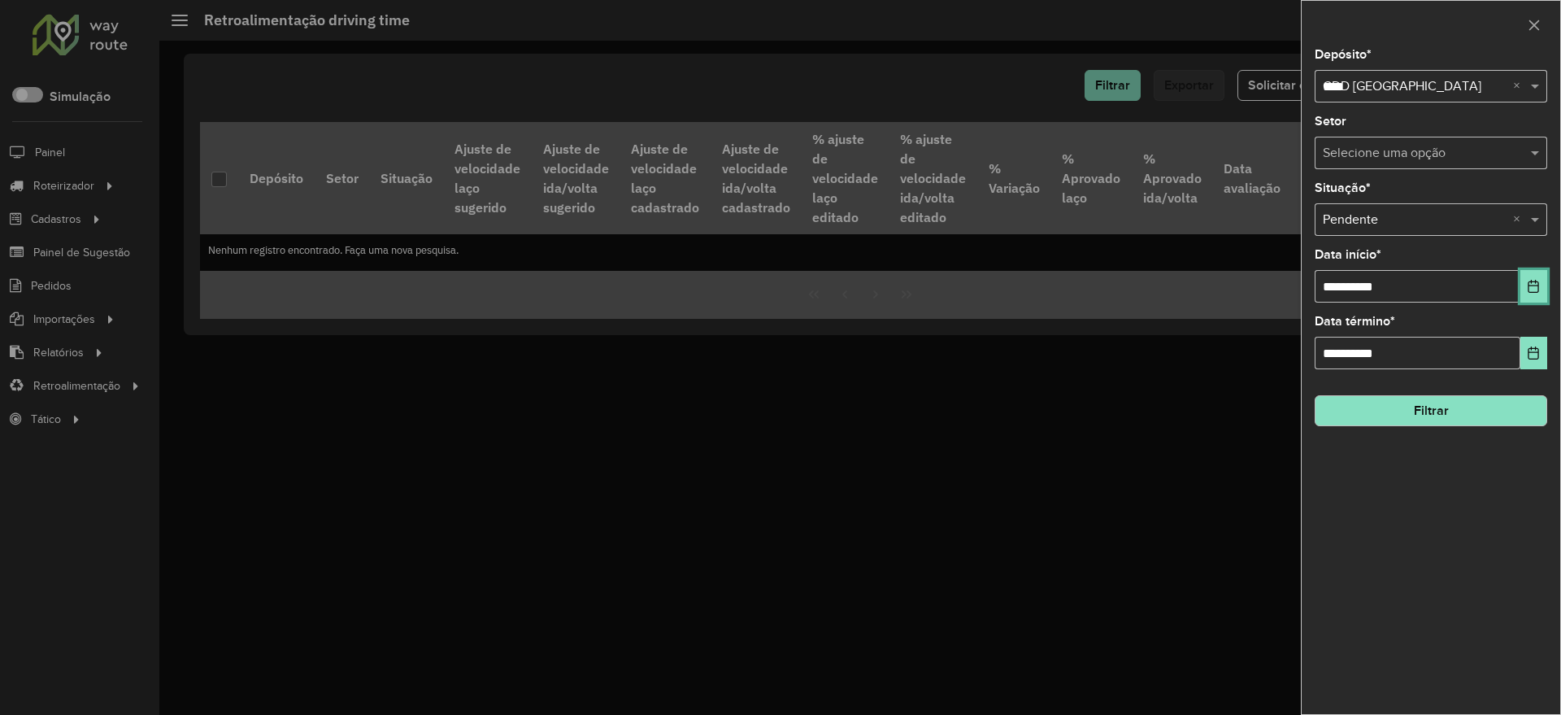
click at [1534, 286] on icon "Choose Date" at bounding box center [1533, 286] width 13 height 13
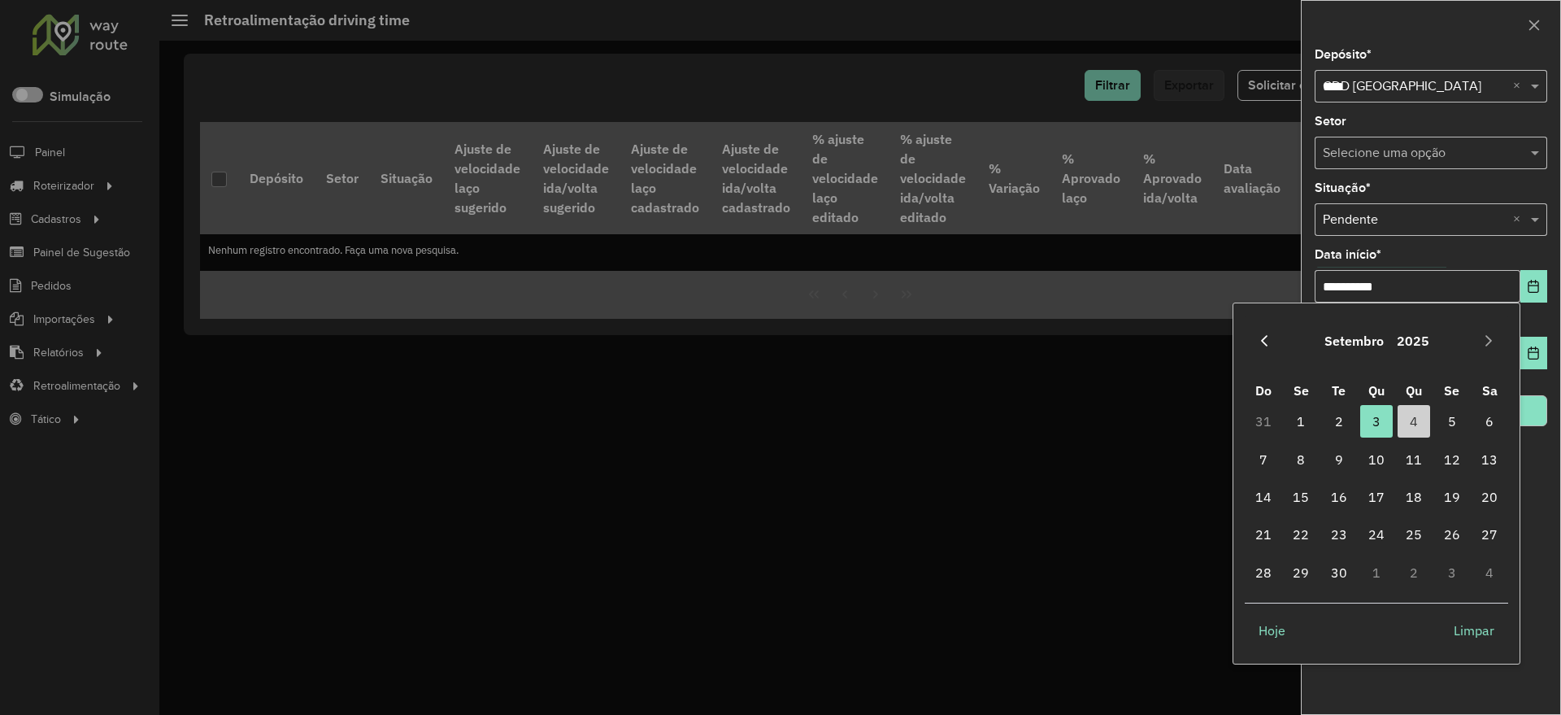
click at [1271, 337] on button "Previous Month" at bounding box center [1264, 341] width 26 height 26
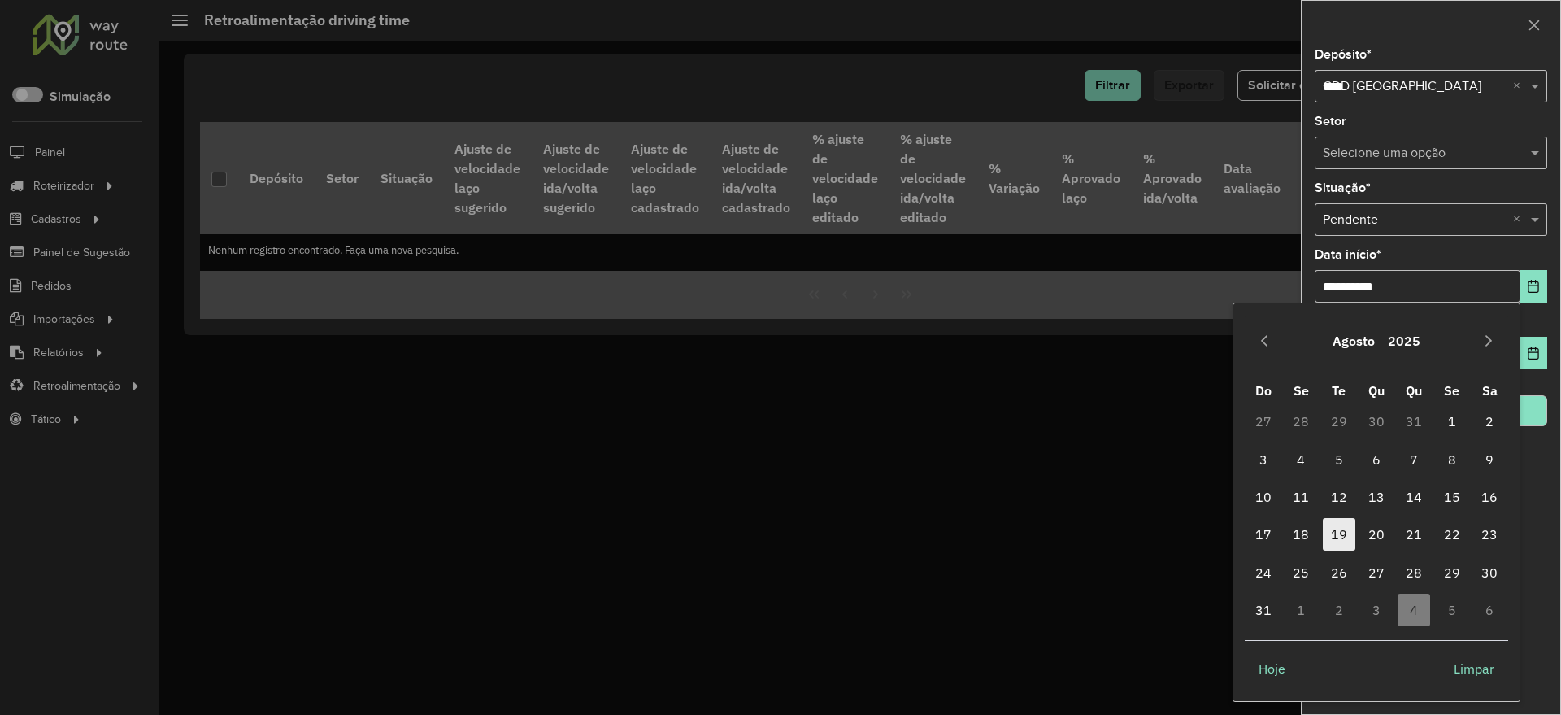
click at [1341, 536] on span "19" at bounding box center [1339, 534] width 33 height 33
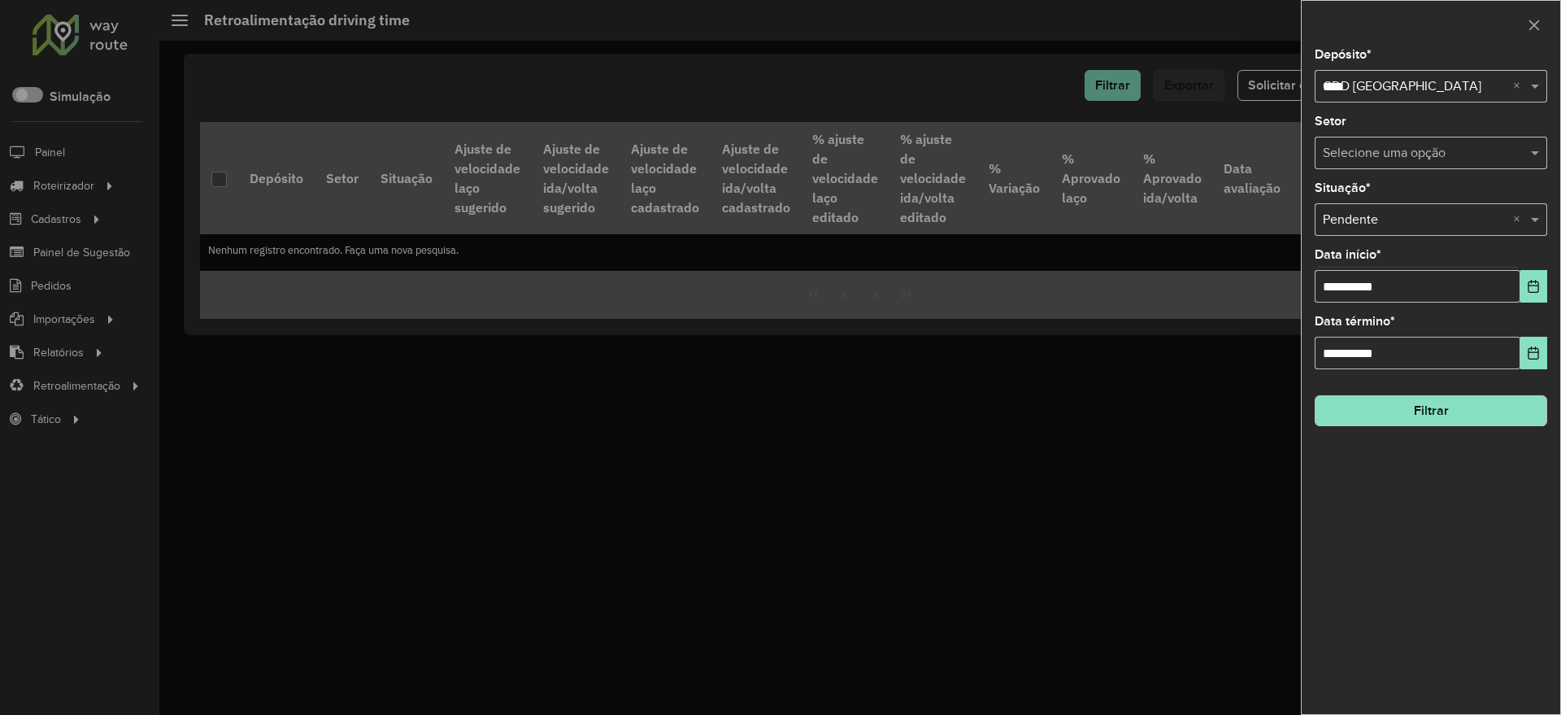
click at [1454, 420] on button "Filtrar" at bounding box center [1431, 410] width 233 height 31
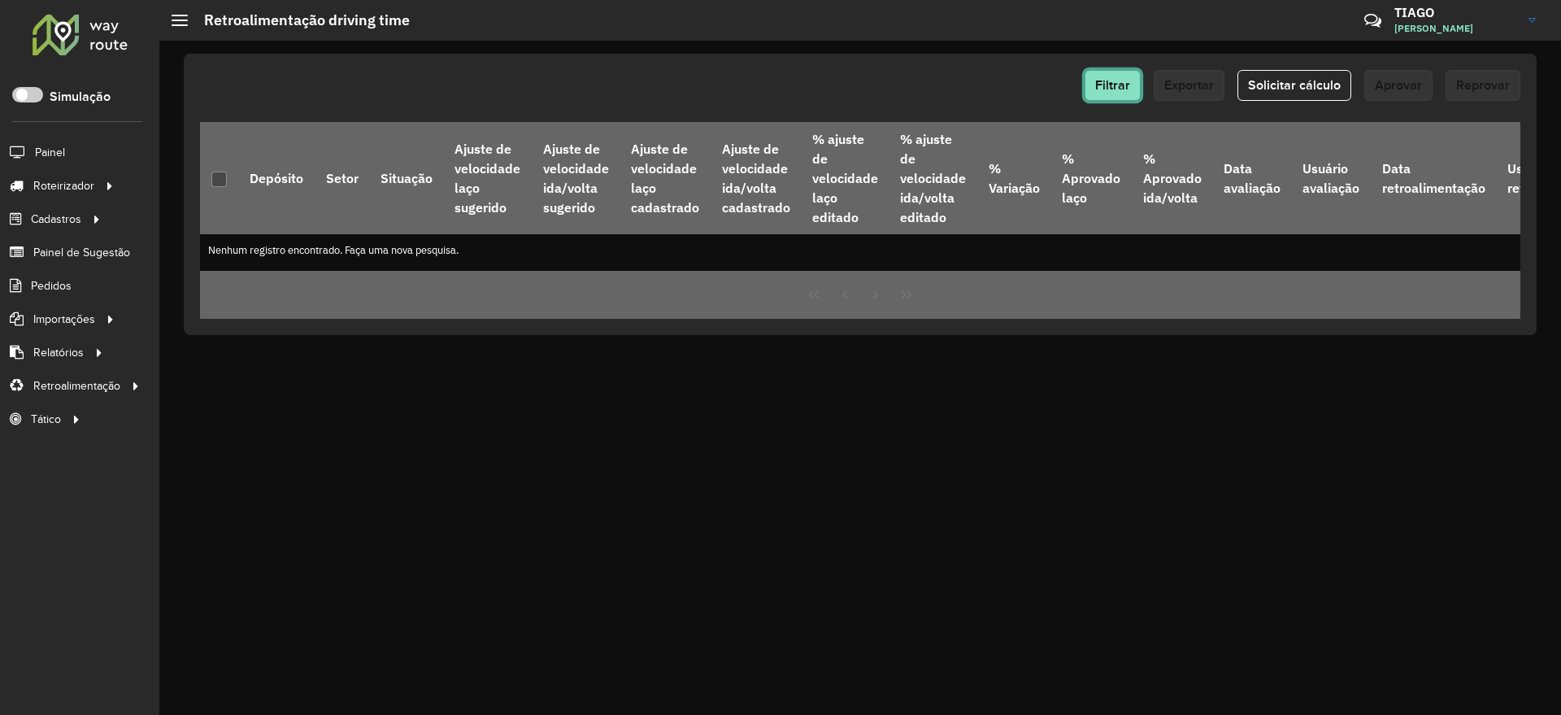
click at [1115, 88] on span "Filtrar" at bounding box center [1112, 85] width 35 height 14
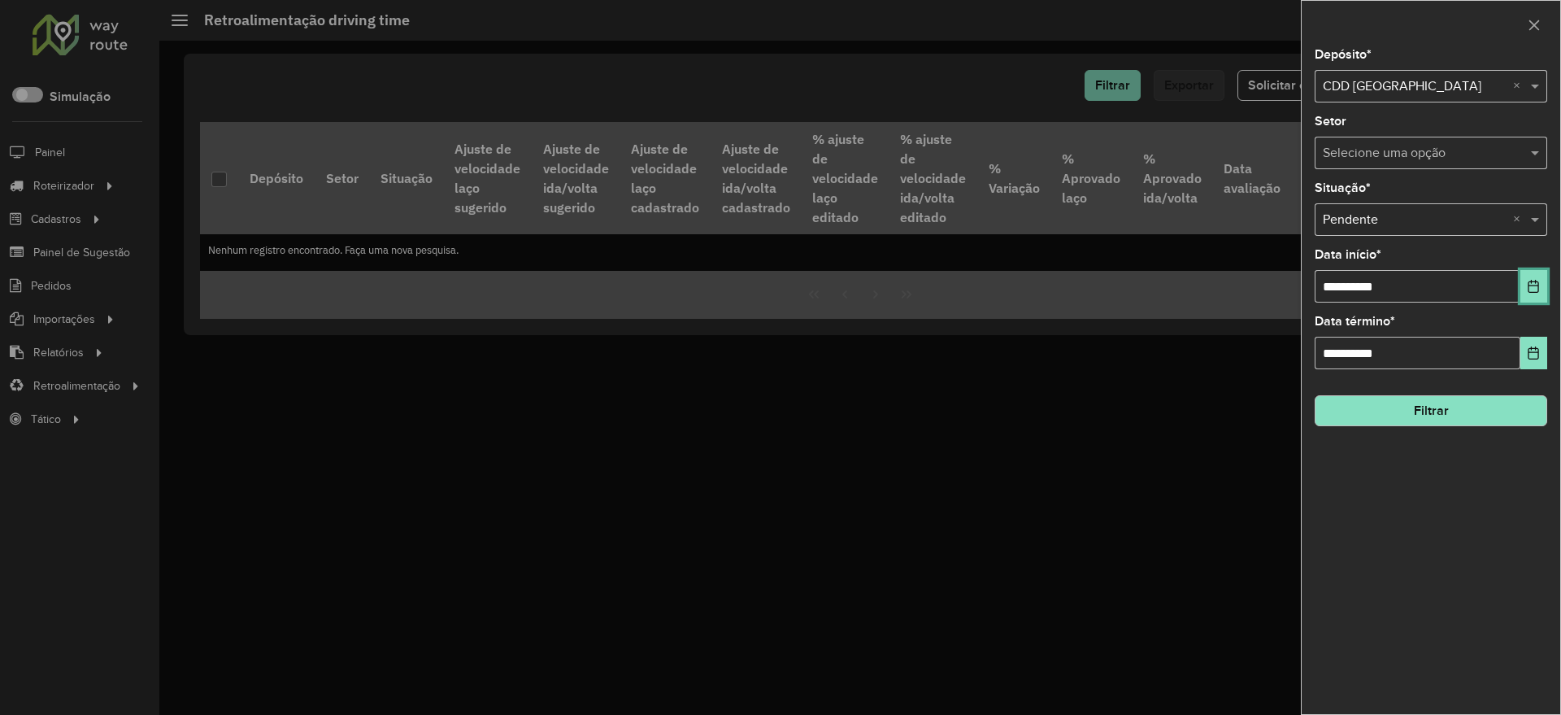
click at [1538, 283] on icon "Choose Date" at bounding box center [1533, 286] width 11 height 13
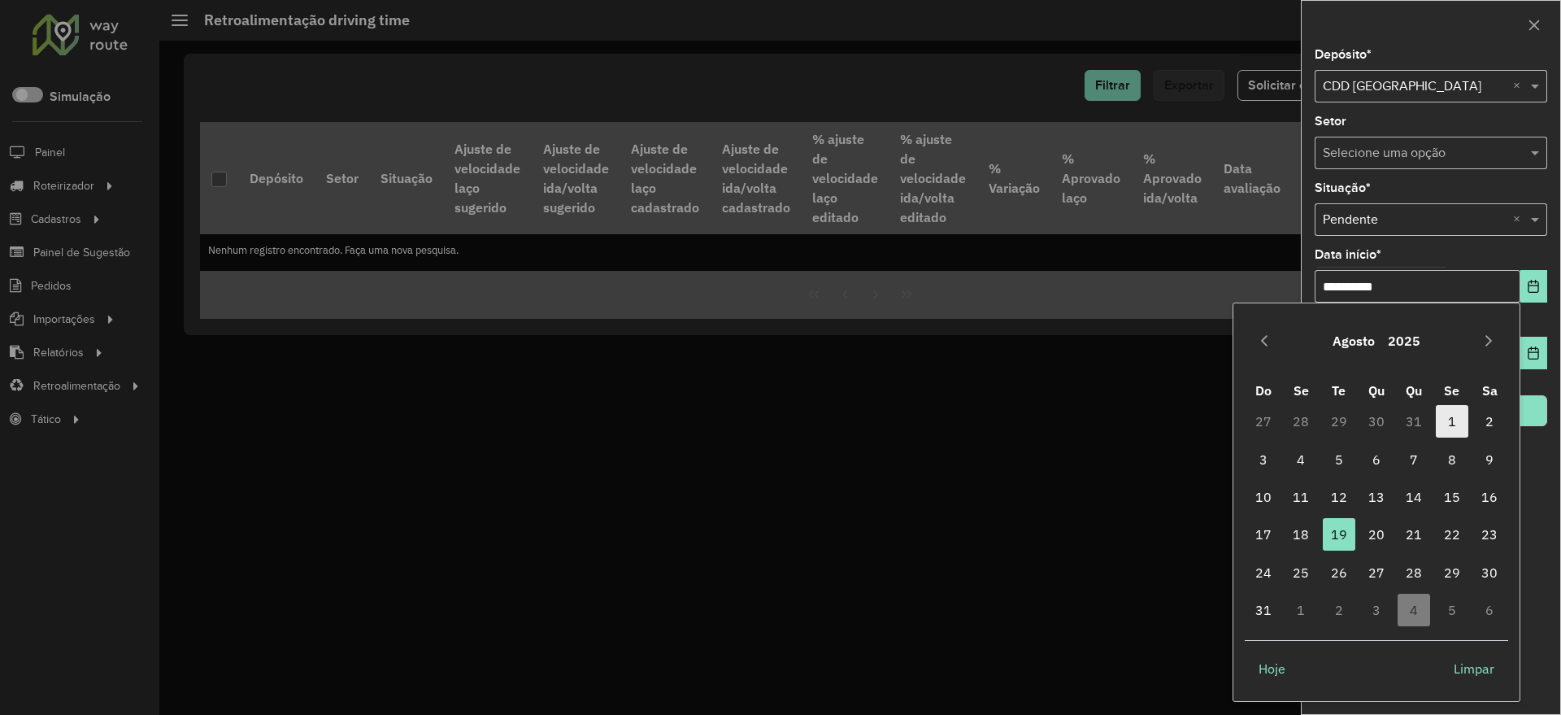
click at [1450, 422] on span "1" at bounding box center [1452, 421] width 33 height 33
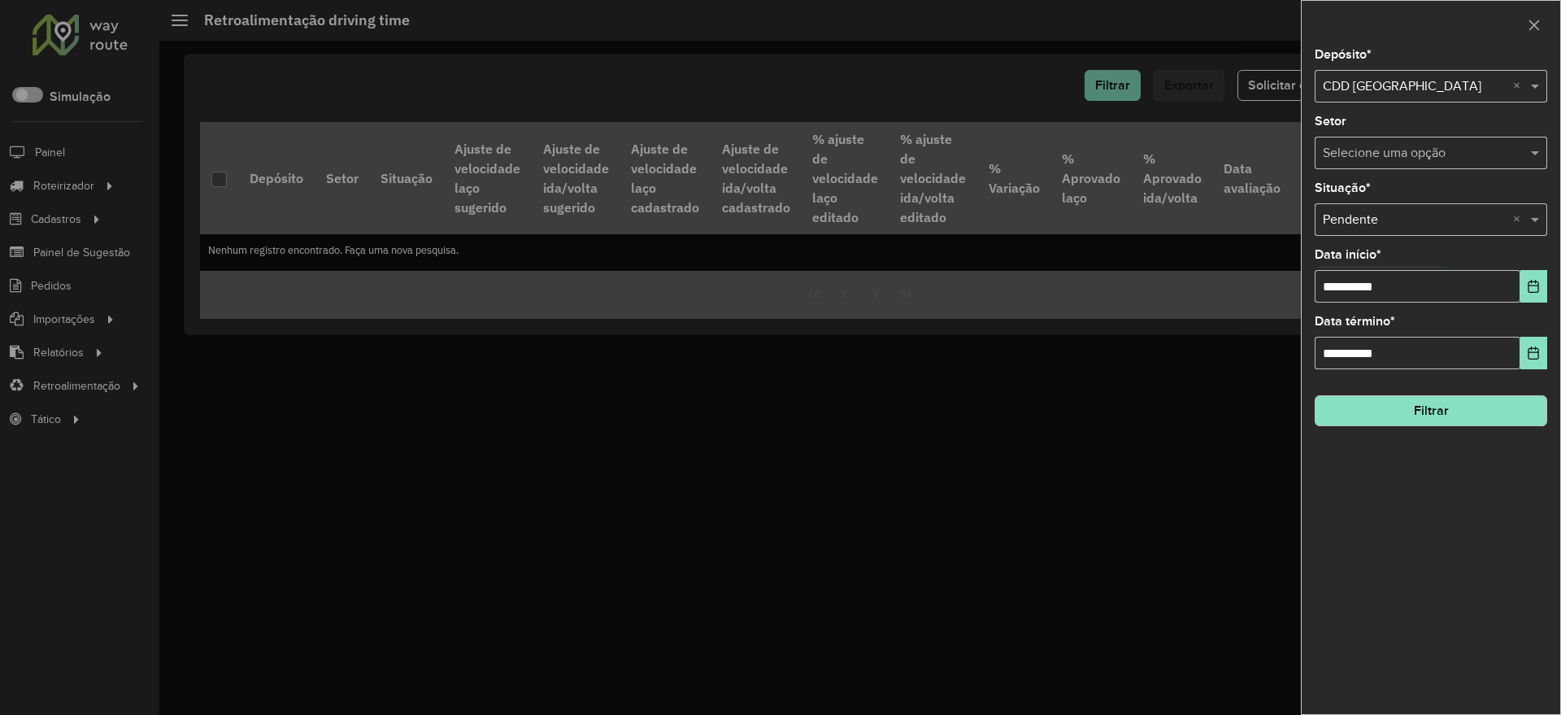
click at [1458, 409] on button "Filtrar" at bounding box center [1431, 410] width 233 height 31
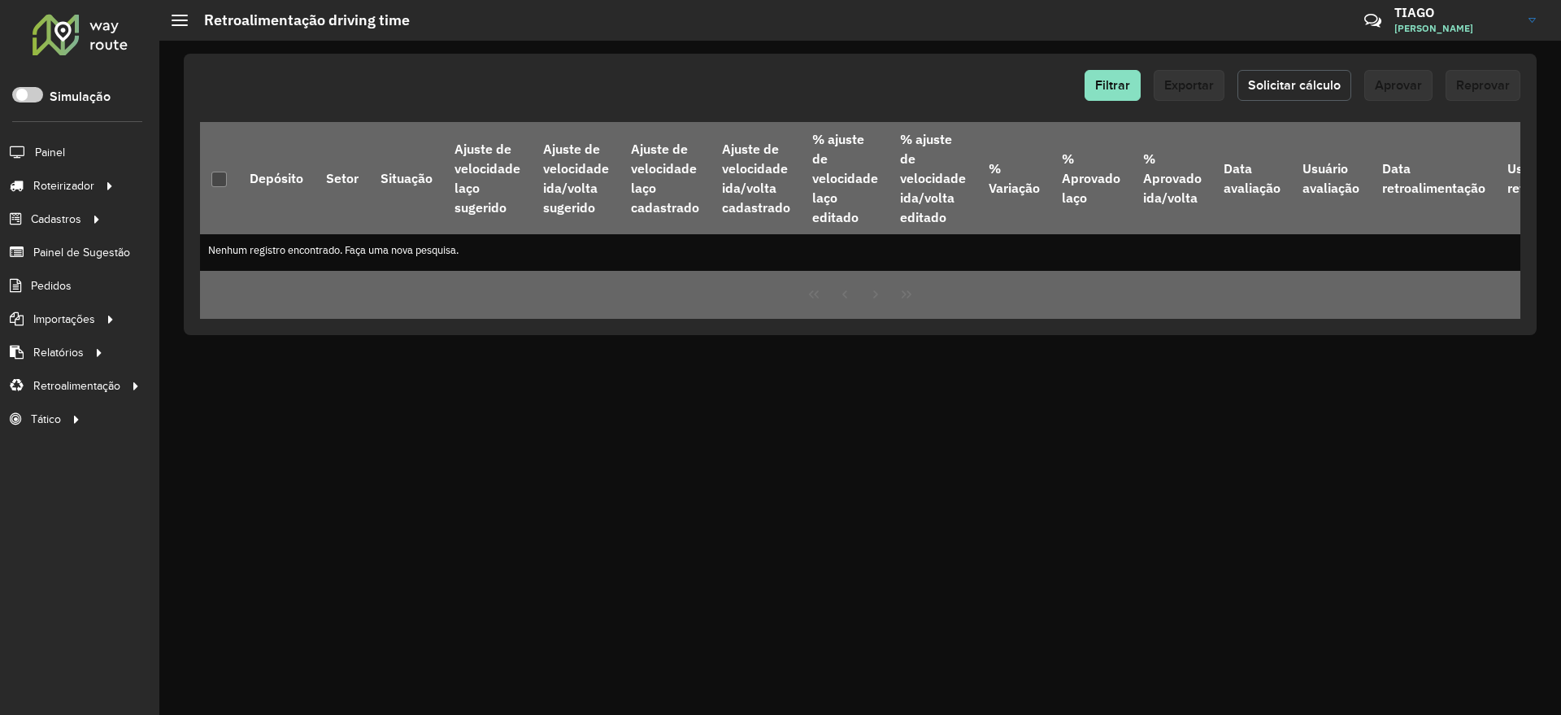
click at [1289, 92] on button "Solicitar cálculo" at bounding box center [1294, 85] width 114 height 31
